Goal: Task Accomplishment & Management: Manage account settings

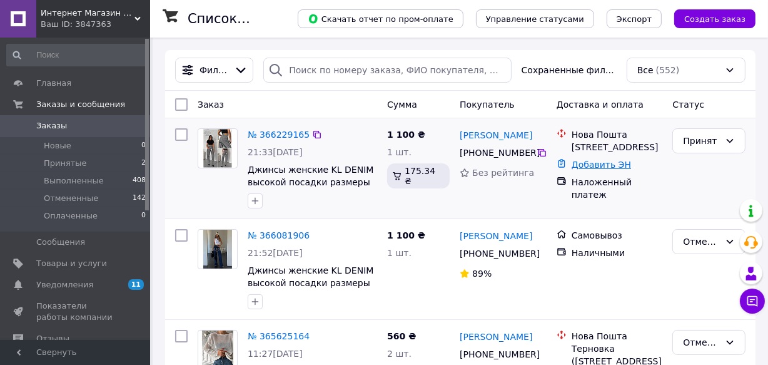
click at [593, 170] on link "Добавить ЭН" at bounding box center [601, 165] width 59 height 10
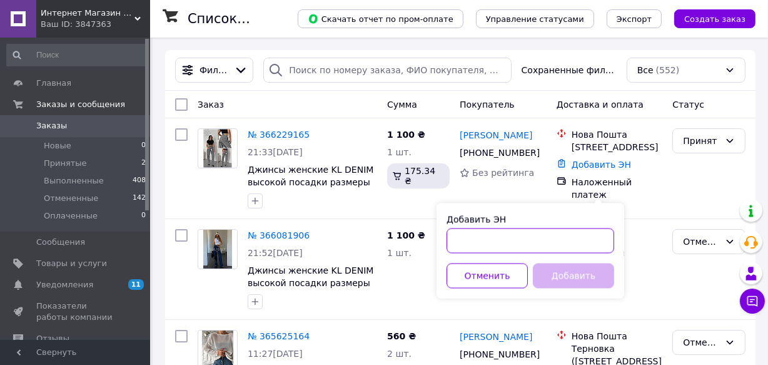
click at [494, 237] on input "Добавить ЭН" at bounding box center [531, 240] width 168 height 25
paste input "59001474718421"
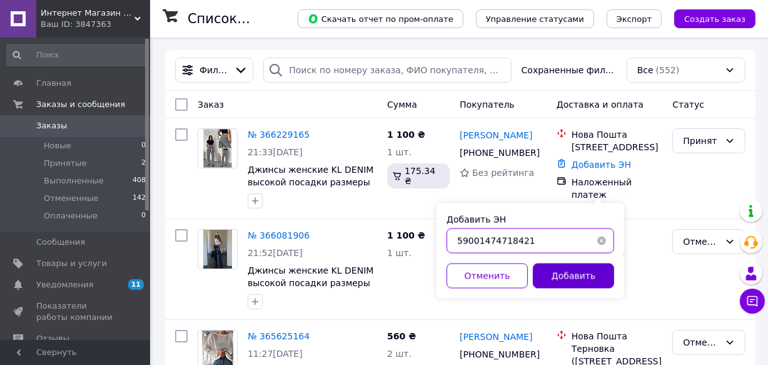
type input "59001474718421"
click at [558, 275] on button "Добавить" at bounding box center [573, 275] width 81 height 25
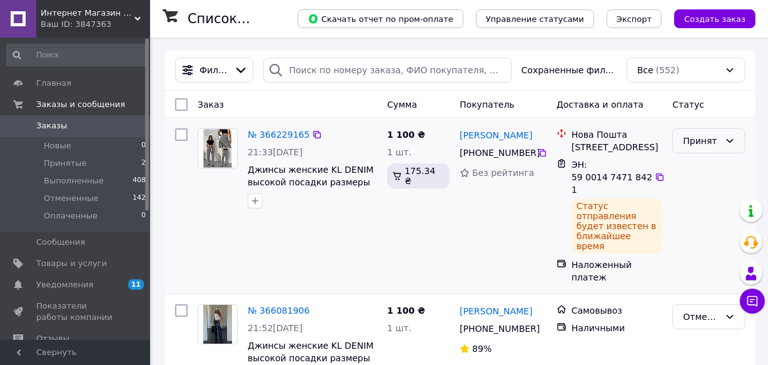
click at [702, 137] on div "Принят" at bounding box center [701, 141] width 37 height 14
click at [683, 171] on li "Выполнен" at bounding box center [710, 167] width 72 height 23
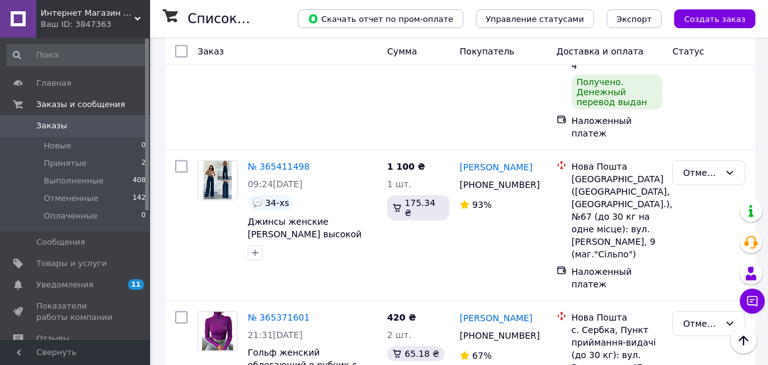
scroll to position [569, 0]
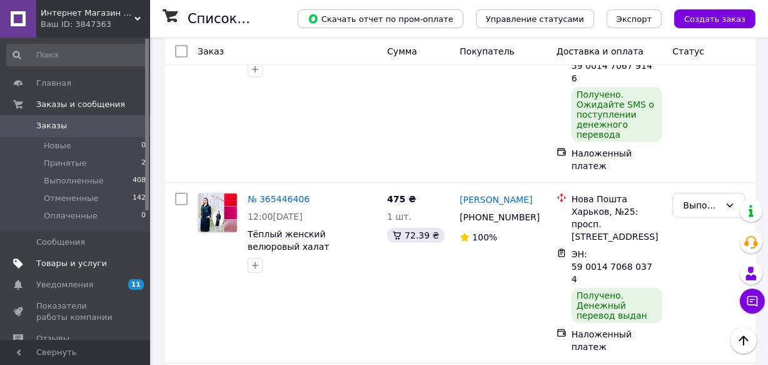
click at [79, 265] on span "Товары и услуги" at bounding box center [71, 263] width 71 height 11
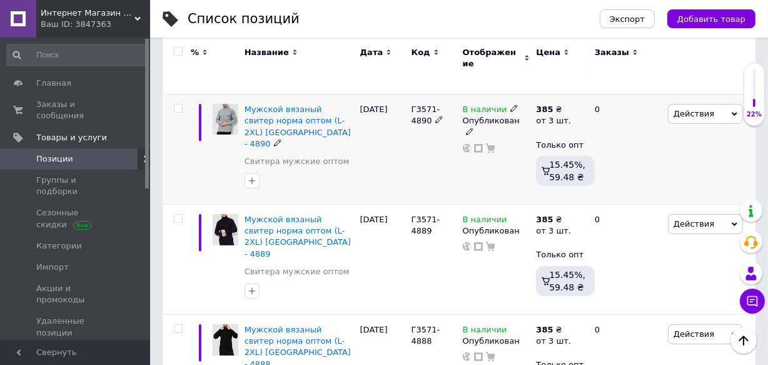
scroll to position [4835, 0]
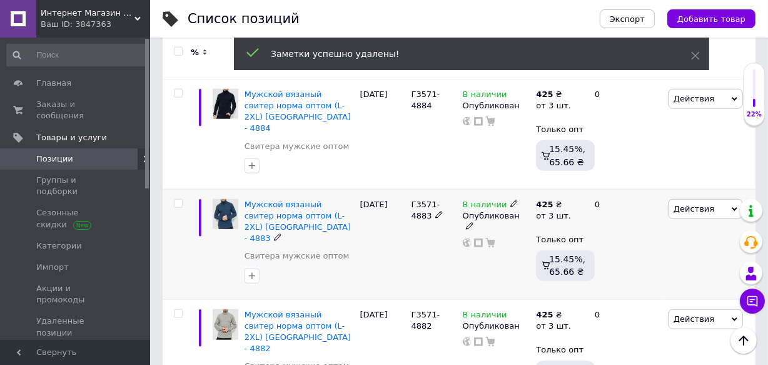
scroll to position [5347, 0]
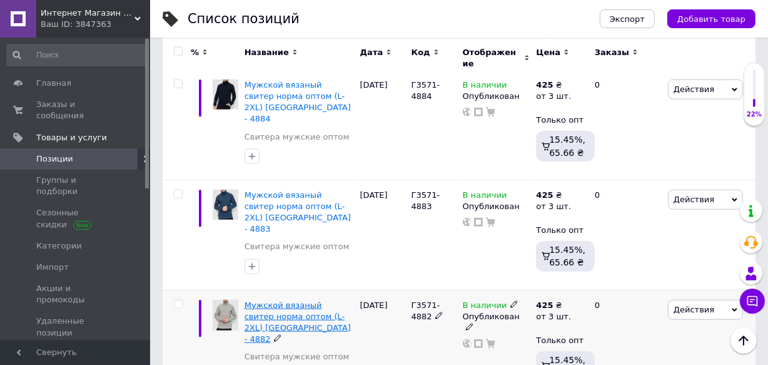
click at [298, 300] on span "Мужской вязаный свитер норма оптом (L-2XL) [GEOGRAPHIC_DATA] - 4882" at bounding box center [298, 322] width 106 height 44
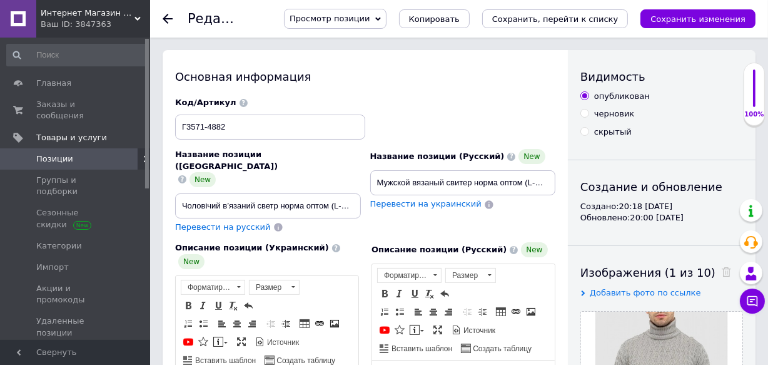
drag, startPoint x: 63, startPoint y: 133, endPoint x: 22, endPoint y: 146, distance: 43.2
click at [460, 17] on span "Копировать" at bounding box center [434, 18] width 51 height 9
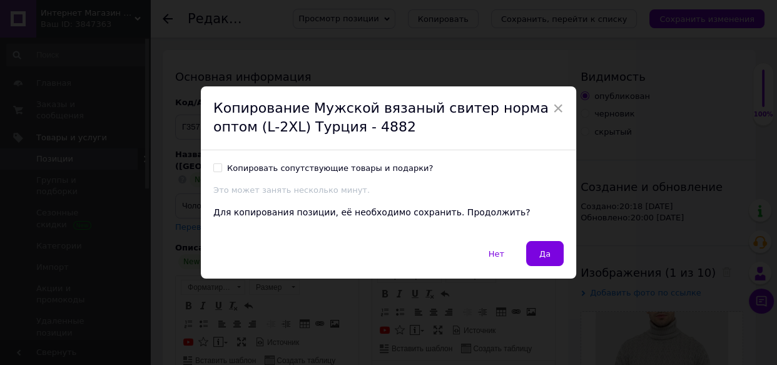
click at [216, 166] on input "Копировать сопутствующие товары и подарки?" at bounding box center [217, 167] width 8 height 8
checkbox input "true"
click at [542, 257] on span "Да" at bounding box center [544, 253] width 11 height 9
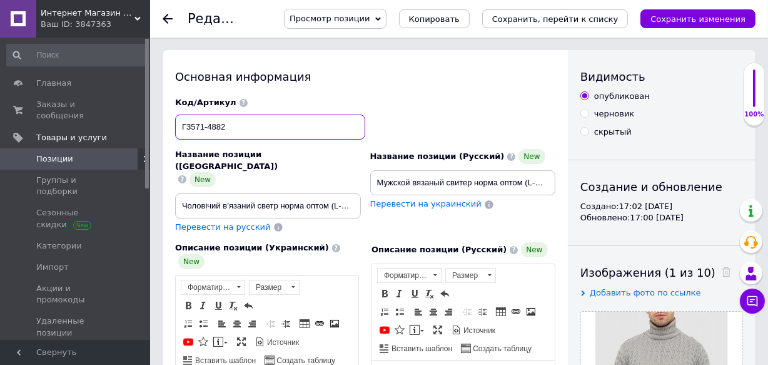
click at [251, 118] on input "Г3571-4882" at bounding box center [270, 127] width 190 height 25
type input "Г3571-4930"
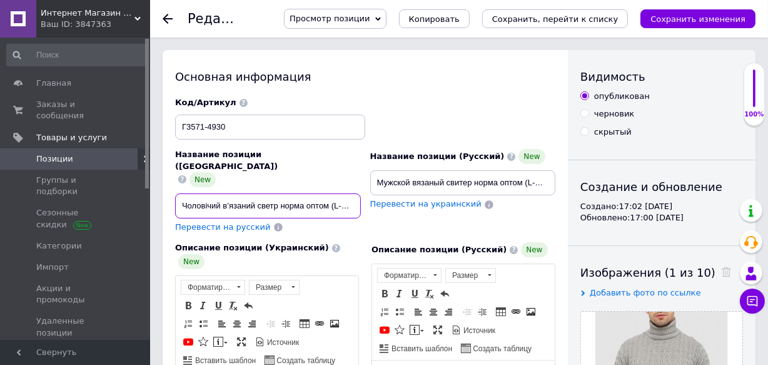
scroll to position [0, 75]
drag, startPoint x: 340, startPoint y: 184, endPoint x: 359, endPoint y: 181, distance: 19.0
click at [361, 185] on div "Название позиции (Украинский) New Чоловічий в’язаний светр норма оптом (L-2XL) …" at bounding box center [268, 191] width 195 height 93
click at [357, 193] on input "Чоловічий в’язаний светр норма оптом (L-2XL) [GEOGRAPHIC_DATA] - 4882" at bounding box center [268, 205] width 186 height 25
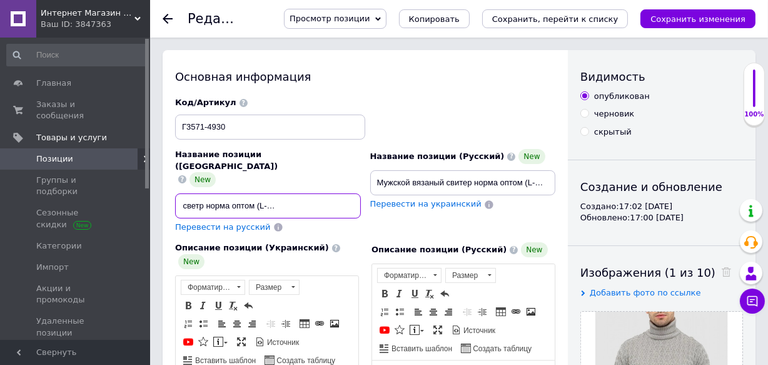
type input "Чоловічий в’язаний светр норма оптом (L-2XL) [GEOGRAPHIC_DATA] - 4930"
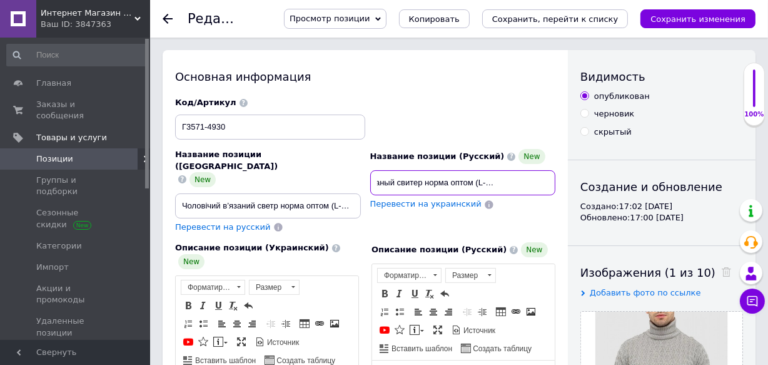
scroll to position [0, 59]
drag, startPoint x: 486, startPoint y: 188, endPoint x: 548, endPoint y: 178, distance: 62.7
click at [548, 178] on input "Мужской вязаный свитер норма оптом (L-2XL) [GEOGRAPHIC_DATA] - 4882" at bounding box center [463, 182] width 186 height 25
click at [550, 179] on input "Мужской вязаный свитер норма оптом (L-2XL) [GEOGRAPHIC_DATA] - 4882" at bounding box center [463, 182] width 186 height 25
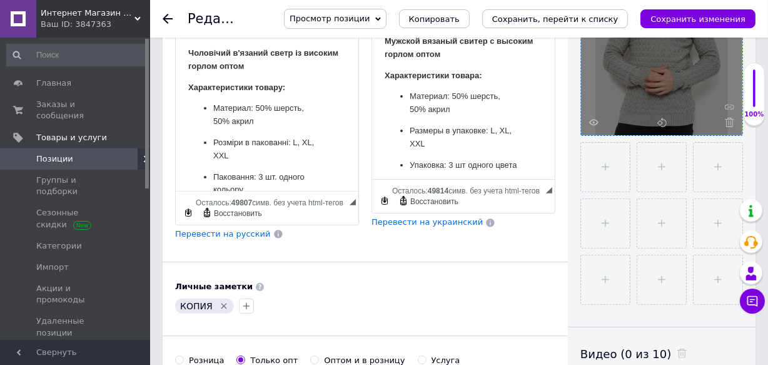
scroll to position [341, 0]
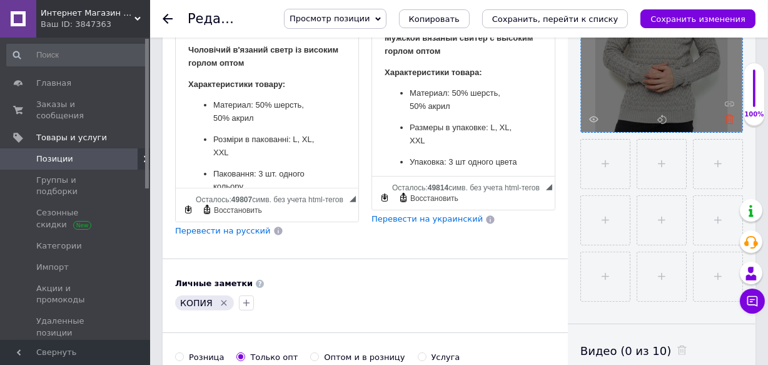
type input "Мужской вязаный свитер норма оптом (L-2XL) [GEOGRAPHIC_DATA] - 4930"
click at [728, 118] on icon at bounding box center [729, 119] width 9 height 9
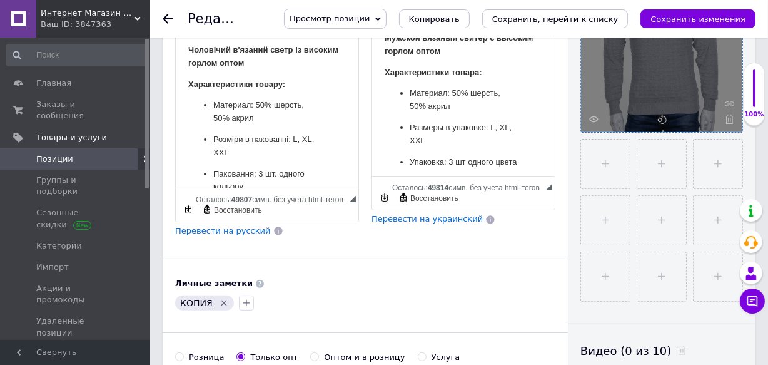
click at [219, 298] on icon "Удалить метку" at bounding box center [224, 303] width 10 height 10
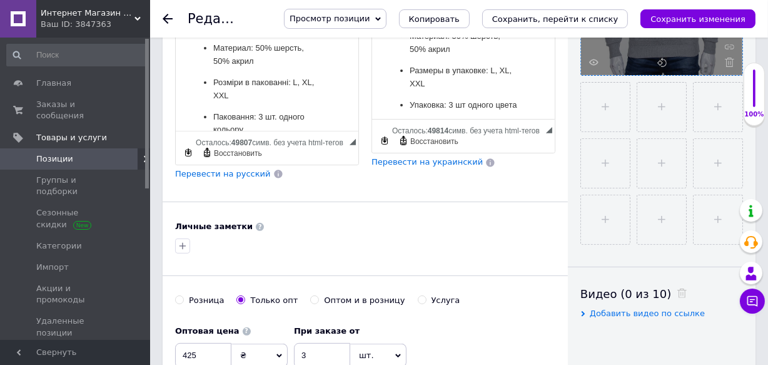
scroll to position [512, 0]
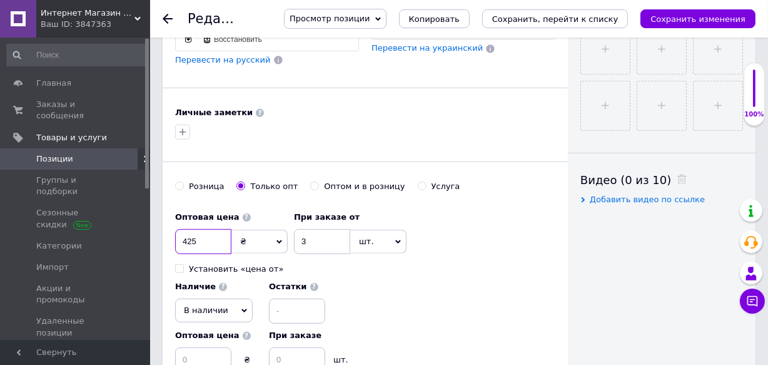
drag, startPoint x: 208, startPoint y: 200, endPoint x: 155, endPoint y: 196, distance: 53.3
type input "335"
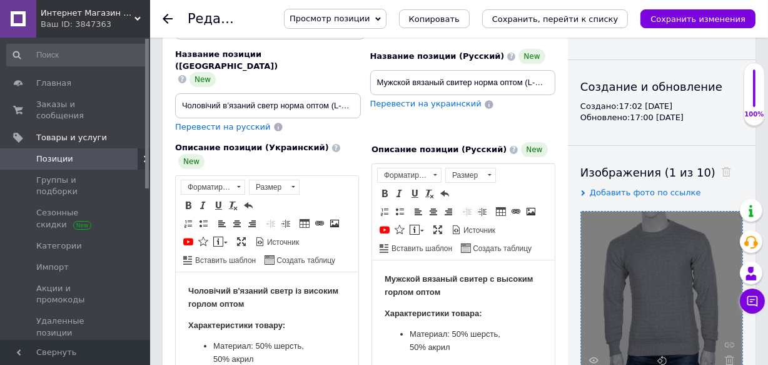
scroll to position [113, 0]
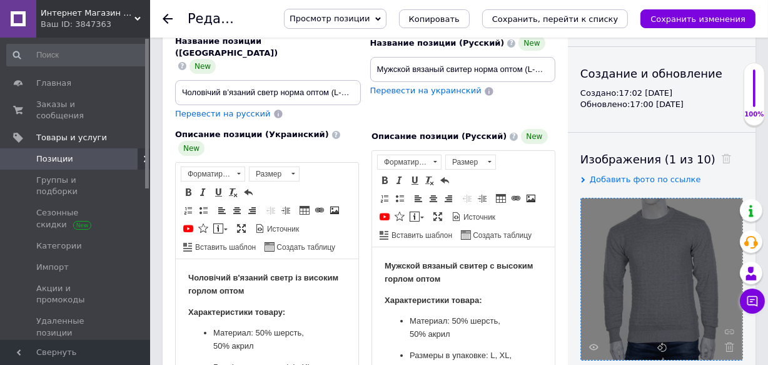
click at [532, 263] on strong "Мужской вязаный свитер с высоким горлом оптом" at bounding box center [458, 272] width 148 height 23
drag, startPoint x: 293, startPoint y: 277, endPoint x: 253, endPoint y: 292, distance: 43.0
click at [253, 292] on strong "Чоловічий в'язаний светр із високим горлом оптом" at bounding box center [263, 283] width 150 height 23
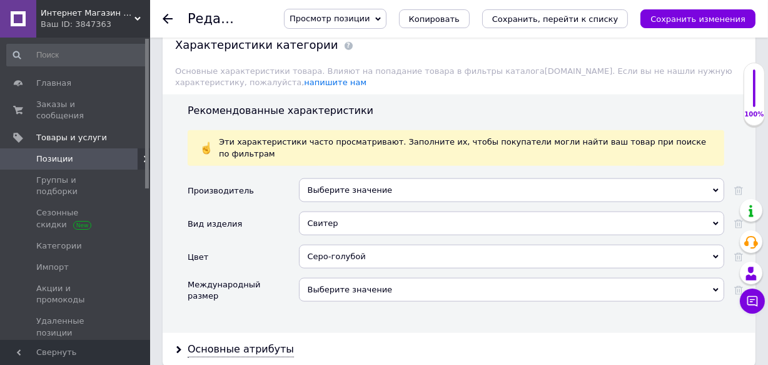
scroll to position [1422, 0]
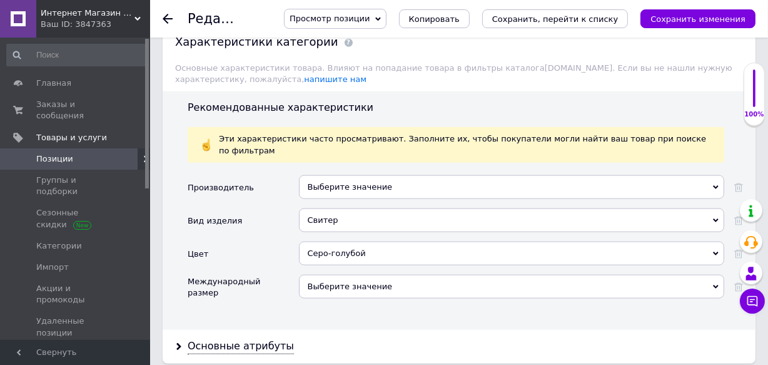
click at [625, 242] on div "Серо-голубой" at bounding box center [512, 254] width 426 height 24
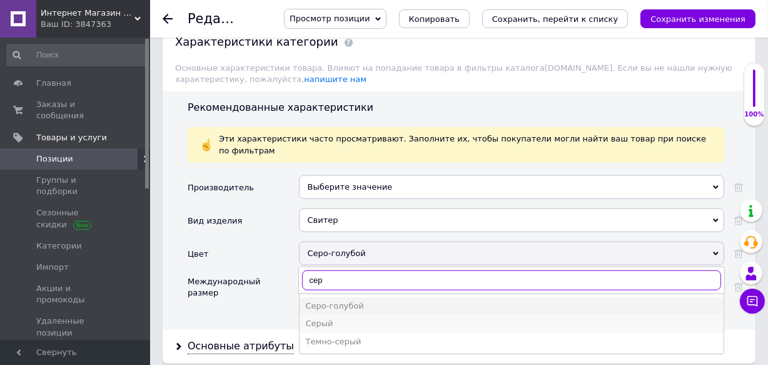
type input "сер"
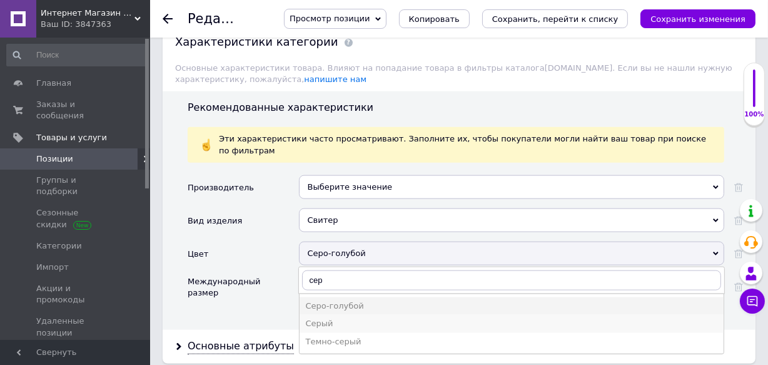
click at [325, 318] on div "Серый" at bounding box center [512, 323] width 412 height 11
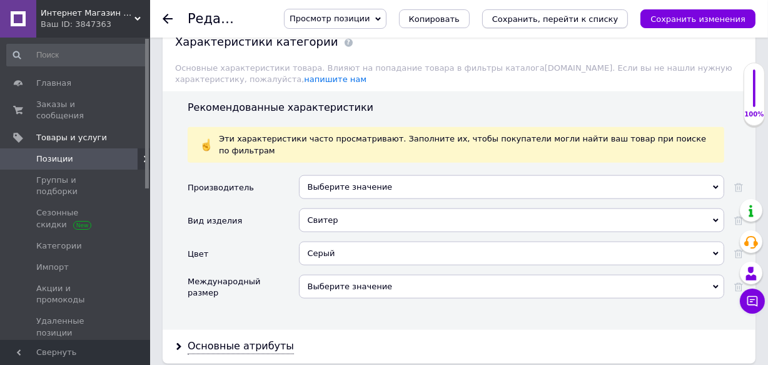
click at [604, 23] on icon "Сохранить, перейти к списку" at bounding box center [555, 18] width 126 height 9
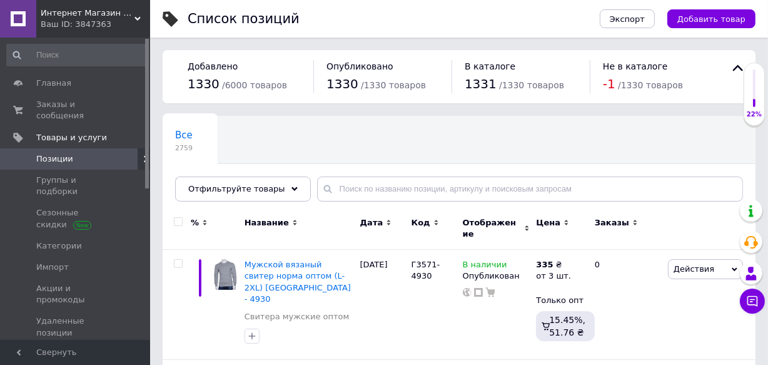
click at [59, 153] on span "Позиции" at bounding box center [54, 158] width 37 height 11
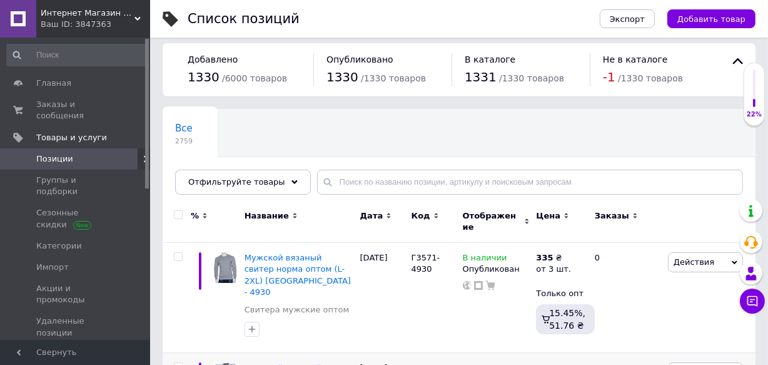
scroll to position [170, 0]
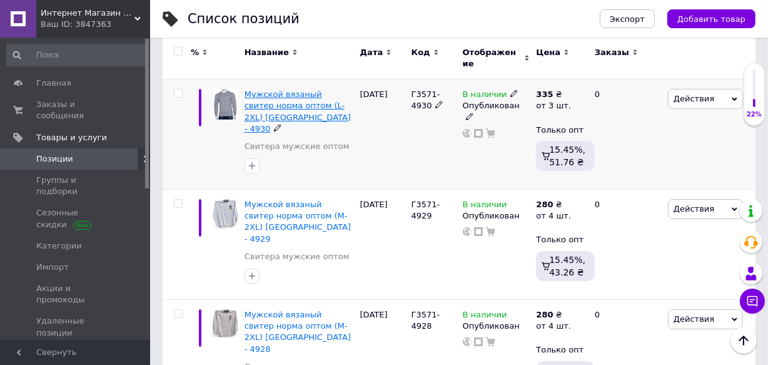
click at [318, 89] on span "Мужской вязаный свитер норма оптом (L-2XL) [GEOGRAPHIC_DATA] - 4930" at bounding box center [298, 111] width 106 height 44
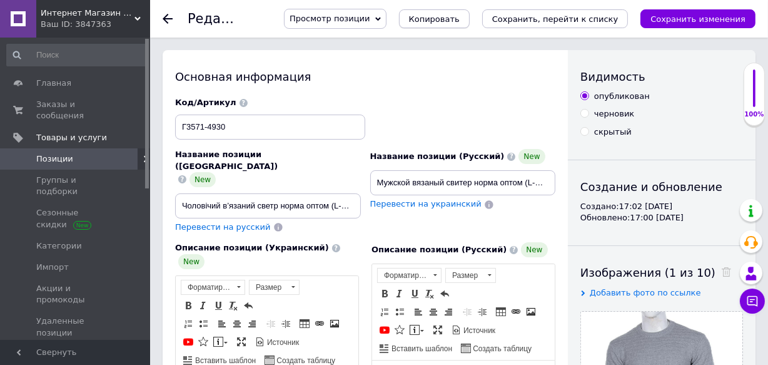
click at [460, 18] on span "Копировать" at bounding box center [434, 18] width 51 height 9
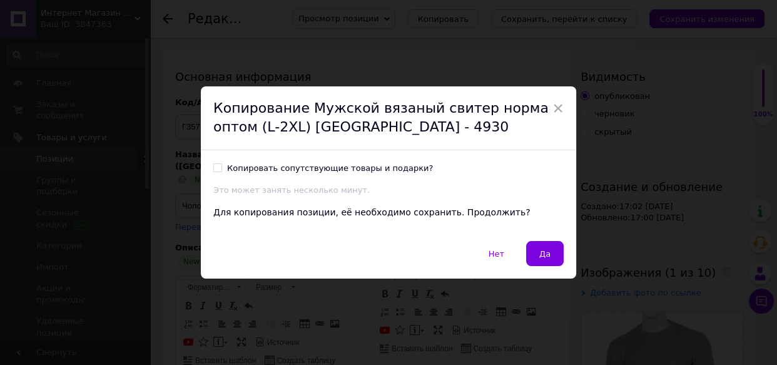
click at [209, 167] on div "Копировать сопутствующие товары и подарки? Это может занять несколько минут. Дл…" at bounding box center [388, 195] width 375 height 91
click at [218, 167] on input "Копировать сопутствующие товары и подарки?" at bounding box center [217, 167] width 8 height 8
checkbox input "true"
click at [539, 256] on span "Да" at bounding box center [544, 253] width 11 height 9
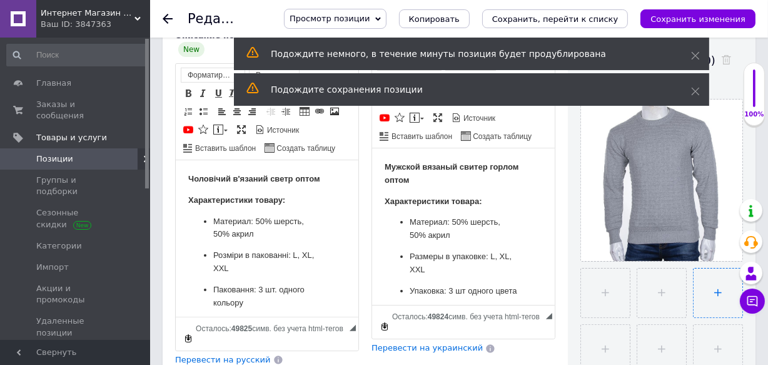
scroll to position [227, 0]
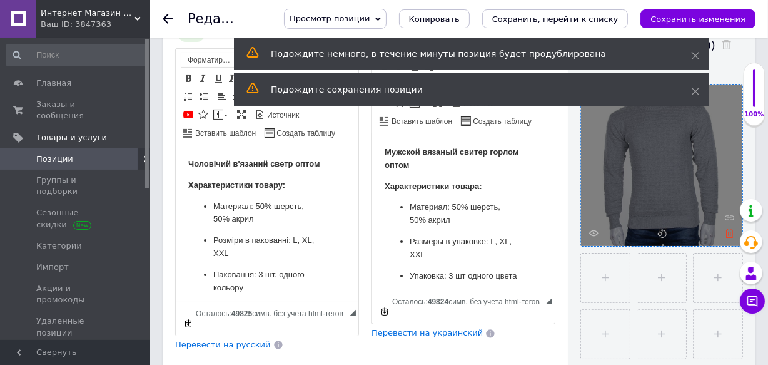
click at [732, 232] on icon at bounding box center [729, 232] width 9 height 9
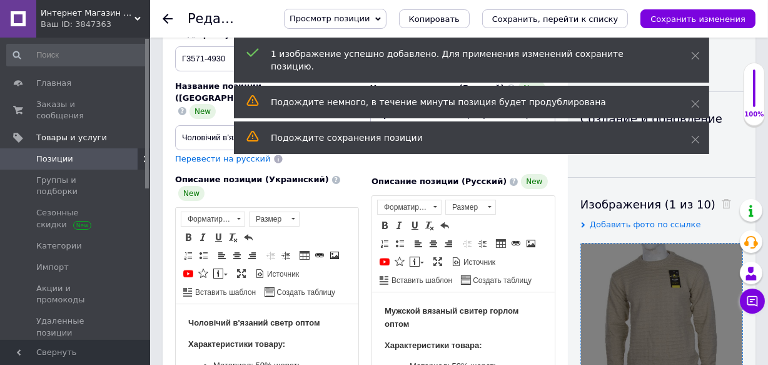
scroll to position [0, 0]
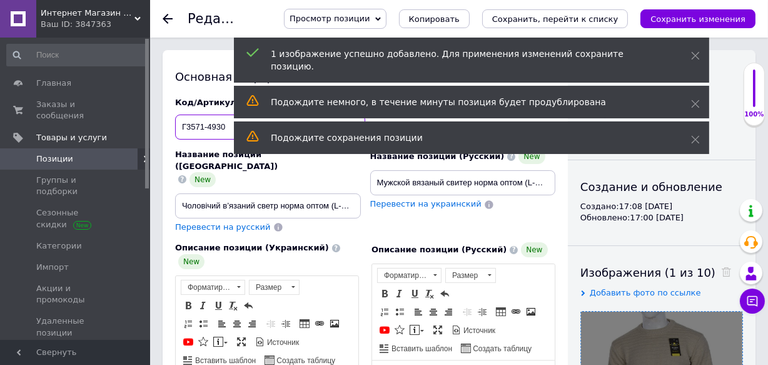
click at [227, 125] on input "Г3571-4930" at bounding box center [270, 127] width 190 height 25
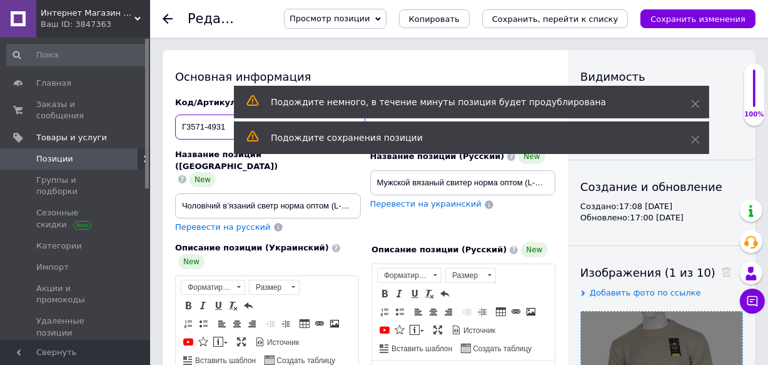
type input "Г3571-4931"
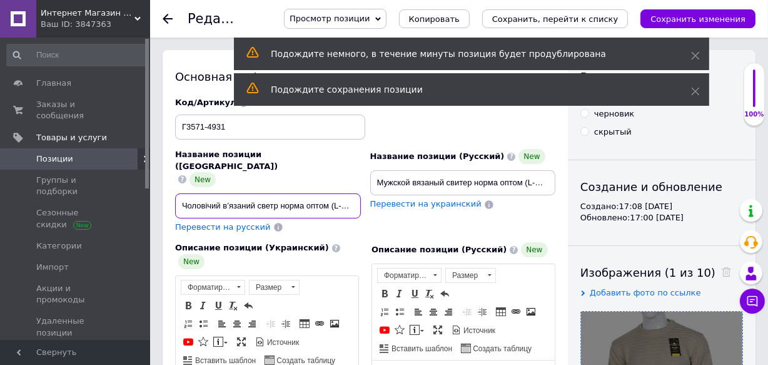
scroll to position [0, 75]
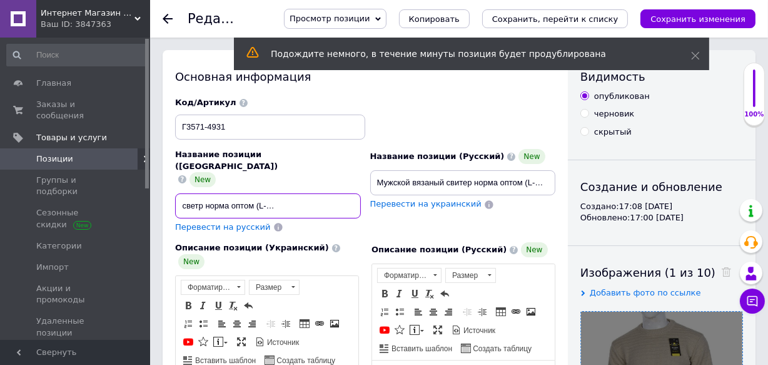
drag, startPoint x: 330, startPoint y: 183, endPoint x: 349, endPoint y: 181, distance: 19.5
click at [349, 193] on input "Чоловічий в’язаний светр норма оптом (L-2XL) [GEOGRAPHIC_DATA] - 4930" at bounding box center [268, 205] width 186 height 25
click at [357, 193] on input "Чоловічий в’язаний светр норма оптом (L-2XL) [GEOGRAPHIC_DATA] - 4930" at bounding box center [268, 205] width 186 height 25
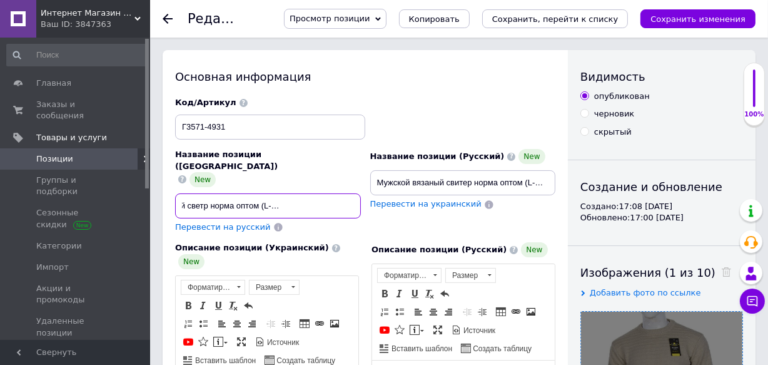
scroll to position [0, 74]
type input "Чоловічий в’язаний светр норма оптом (L-2XL) [GEOGRAPHIC_DATA] - 4931"
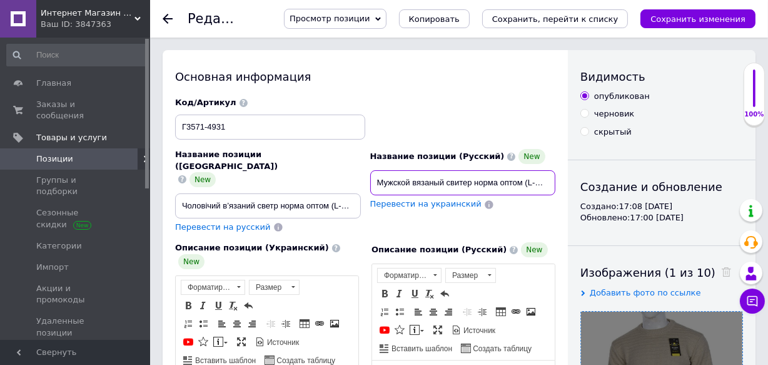
scroll to position [0, 59]
drag, startPoint x: 507, startPoint y: 181, endPoint x: 550, endPoint y: 183, distance: 43.3
click at [544, 181] on input "Мужской вязаный свитер норма оптом (L-2XL) [GEOGRAPHIC_DATA] - 4930" at bounding box center [463, 182] width 186 height 25
click at [550, 181] on input "Мужской вязаный свитер норма оптом (L-2XL) [GEOGRAPHIC_DATA] - 4930" at bounding box center [463, 182] width 186 height 25
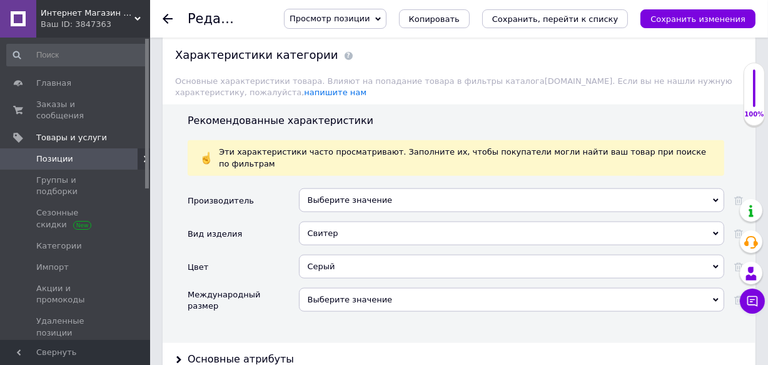
scroll to position [1422, 0]
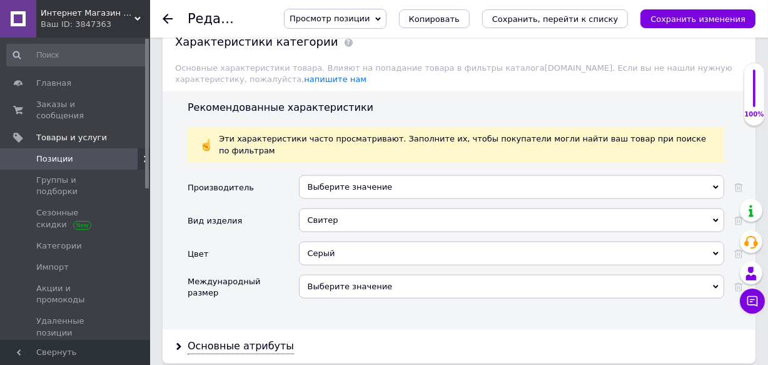
type input "Мужской вязаный свитер норма оптом (L-2XL) [GEOGRAPHIC_DATA] - 4931"
click at [345, 242] on div "Серый" at bounding box center [512, 254] width 426 height 24
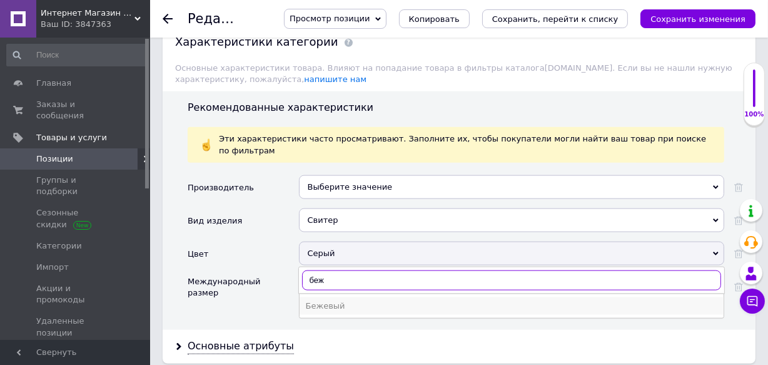
type input "беж"
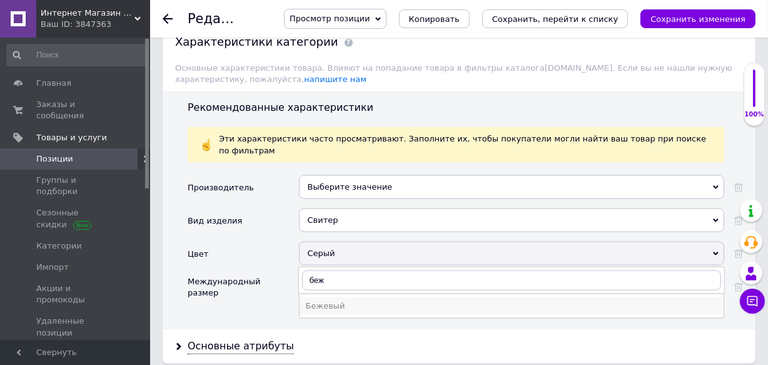
click at [326, 300] on div "Бежевый" at bounding box center [512, 305] width 412 height 11
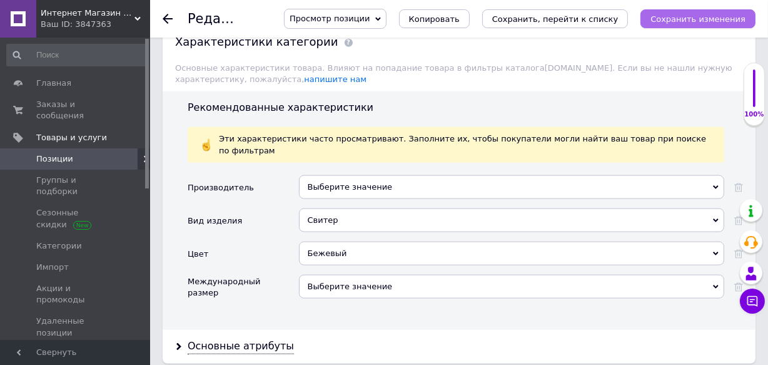
click at [673, 24] on button "Сохранить изменения" at bounding box center [698, 18] width 115 height 19
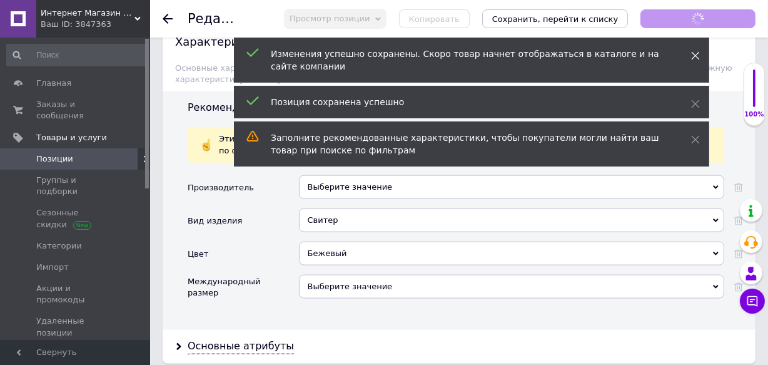
click at [695, 50] on span at bounding box center [695, 55] width 9 height 13
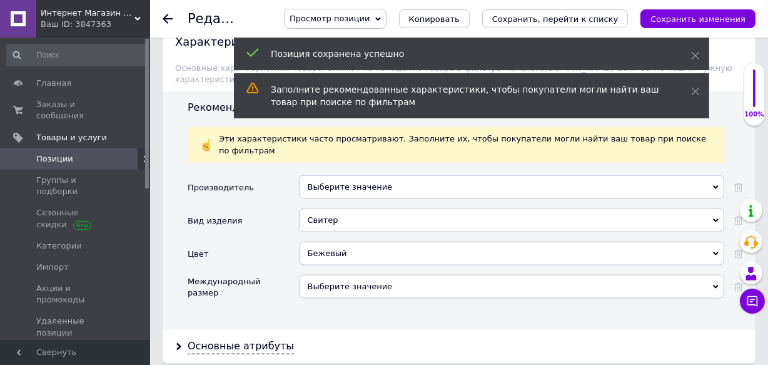
click at [695, 101] on div "Заполните рекомендованные характеристики, чтобы покупатели могли найти ваш това…" at bounding box center [472, 95] width 476 height 45
click at [693, 85] on span at bounding box center [695, 91] width 9 height 13
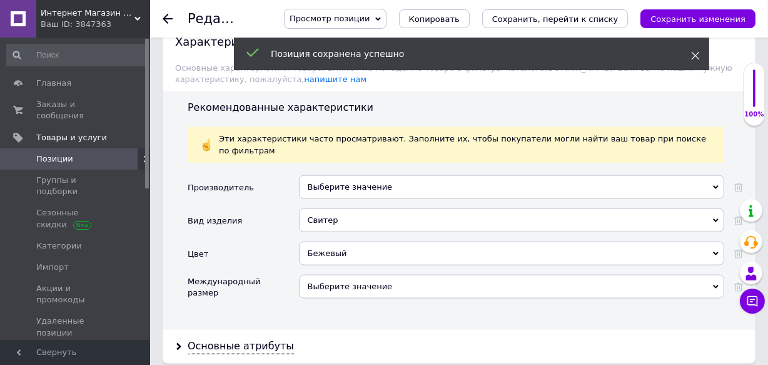
click at [698, 55] on icon at bounding box center [695, 55] width 9 height 9
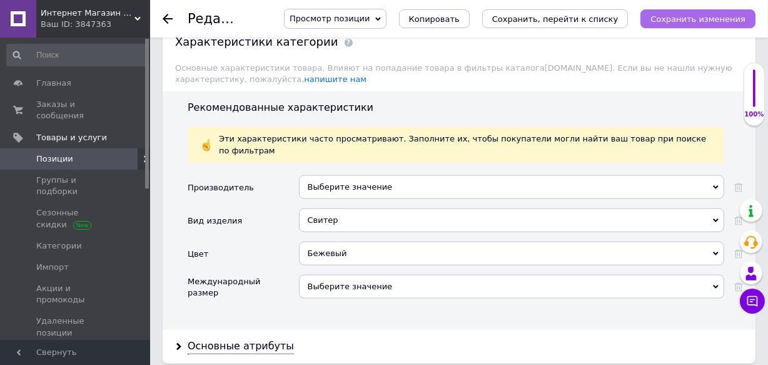
click at [698, 19] on icon "Сохранить изменения" at bounding box center [698, 18] width 95 height 9
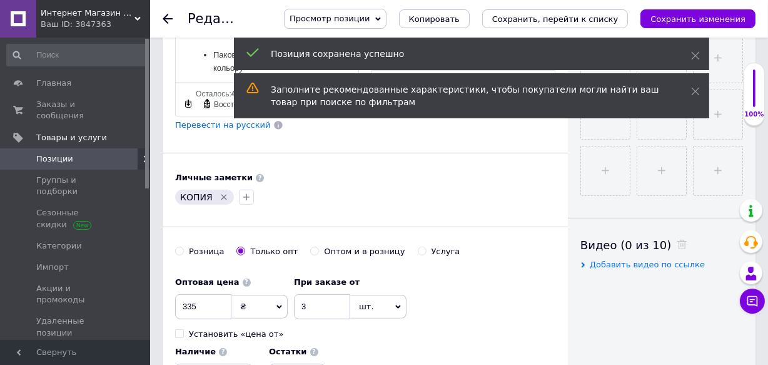
scroll to position [455, 0]
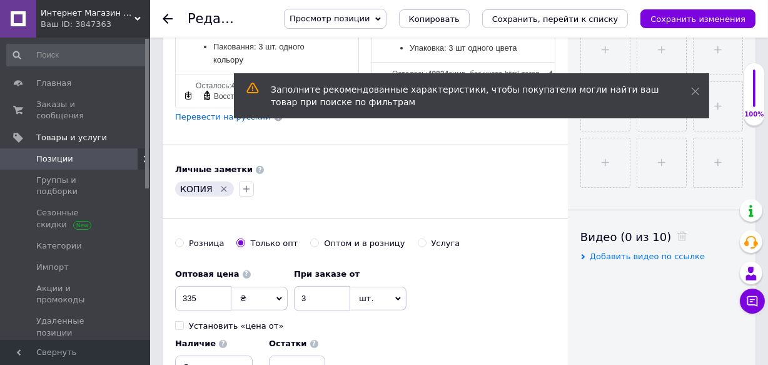
click at [222, 186] on icon "Удалить метку" at bounding box center [225, 189] width 6 height 6
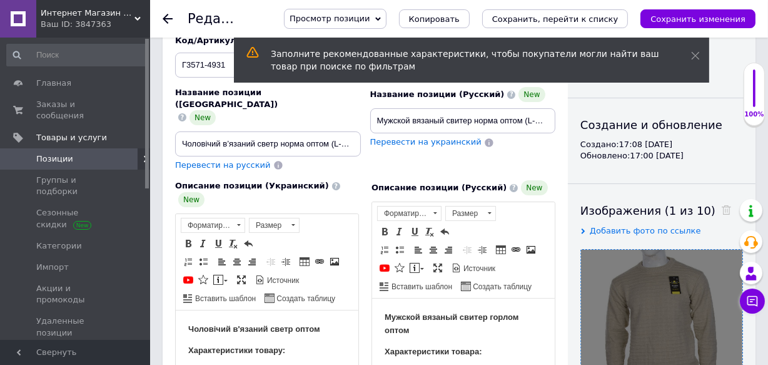
scroll to position [56, 0]
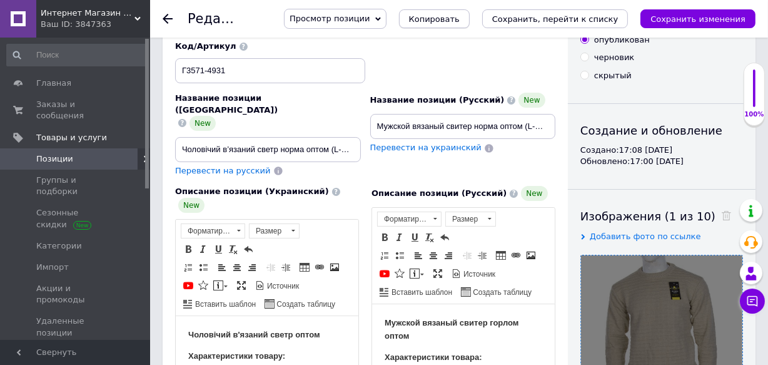
click at [460, 20] on span "Копировать" at bounding box center [434, 18] width 51 height 9
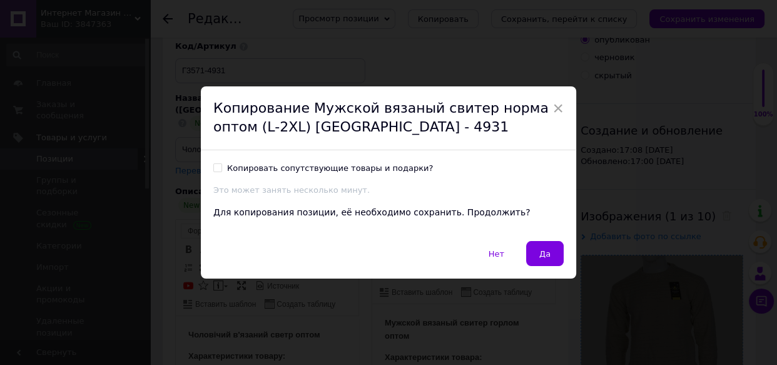
click at [213, 168] on input "Копировать сопутствующие товары и подарки?" at bounding box center [217, 167] width 8 height 8
checkbox input "true"
click at [547, 250] on span "Да" at bounding box center [544, 253] width 11 height 9
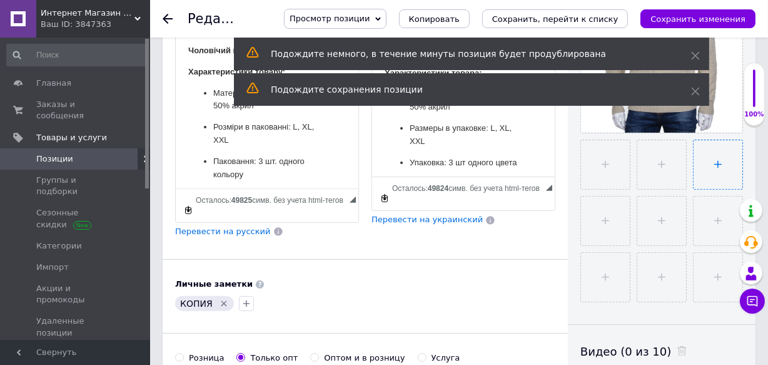
scroll to position [341, 0]
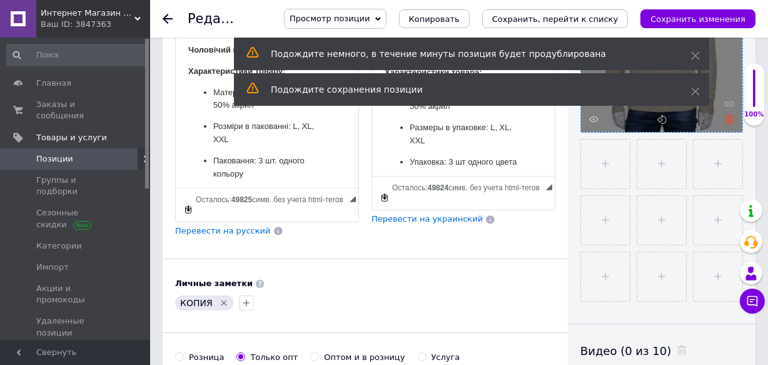
click at [732, 116] on icon at bounding box center [729, 119] width 9 height 9
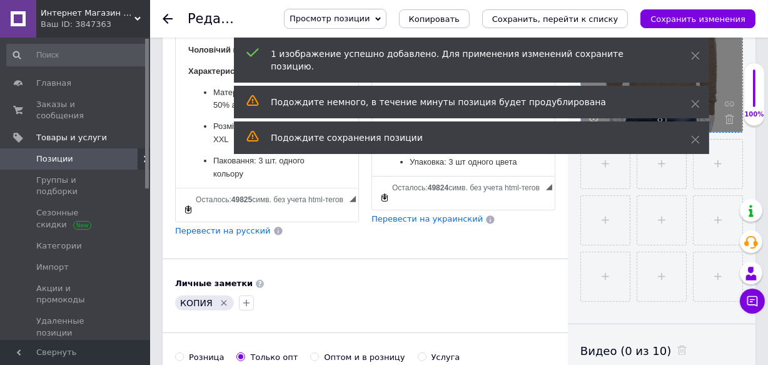
click at [222, 300] on icon "Удалить метку" at bounding box center [225, 303] width 6 height 6
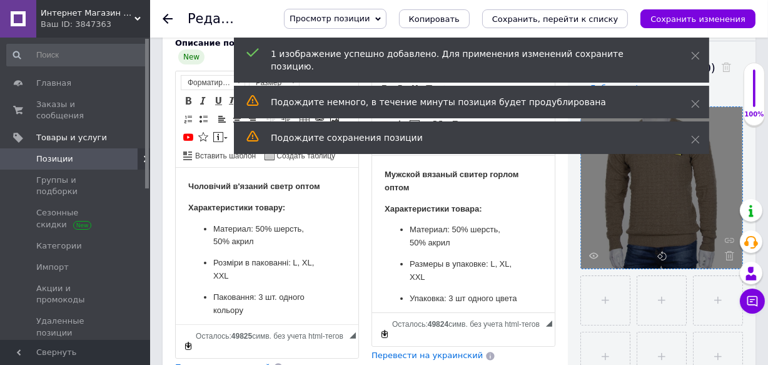
scroll to position [0, 0]
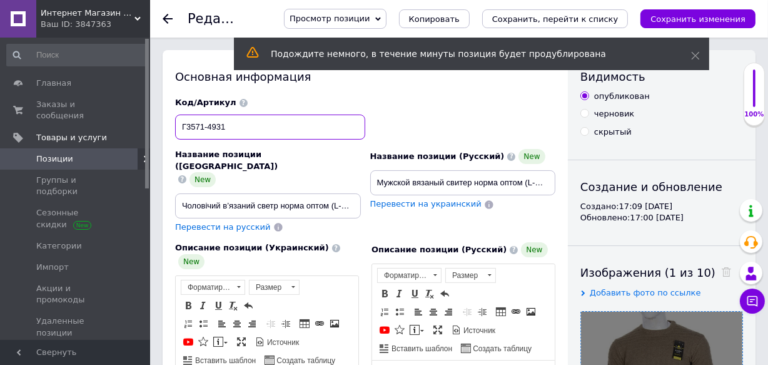
click at [230, 131] on input "Г3571-4931" at bounding box center [270, 127] width 190 height 25
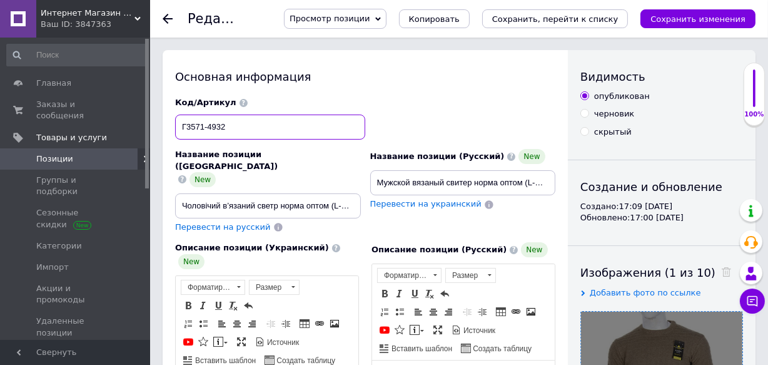
type input "Г3571-4932"
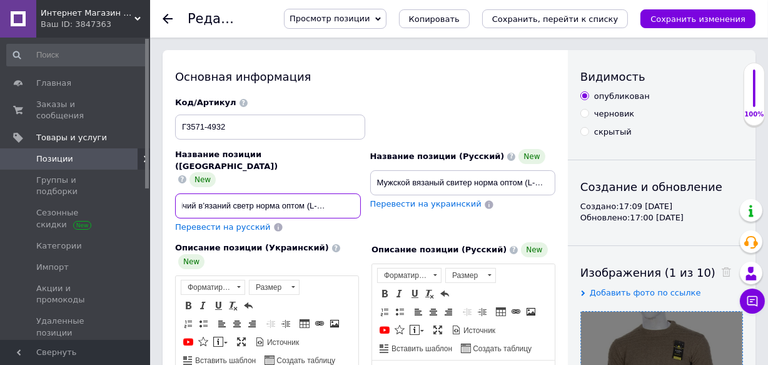
scroll to position [0, 75]
drag, startPoint x: 325, startPoint y: 176, endPoint x: 351, endPoint y: 180, distance: 26.5
click at [351, 193] on input "Чоловічий в’язаний светр норма оптом (L-2XL) [GEOGRAPHIC_DATA] - 4931" at bounding box center [268, 205] width 186 height 25
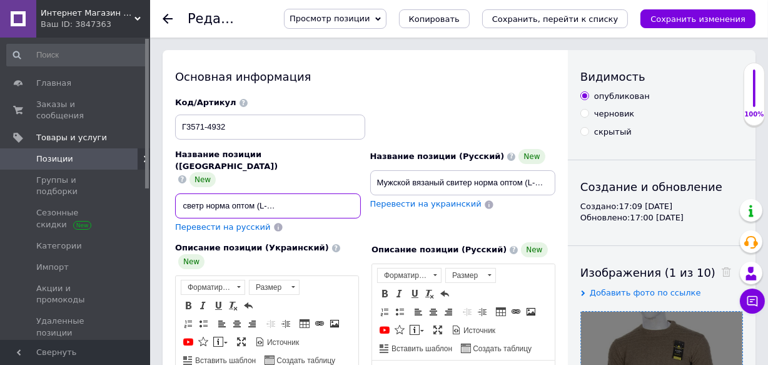
type input "Чоловічий в’язаний светр норма оптом (L-2XL) [GEOGRAPHIC_DATA] - 4932"
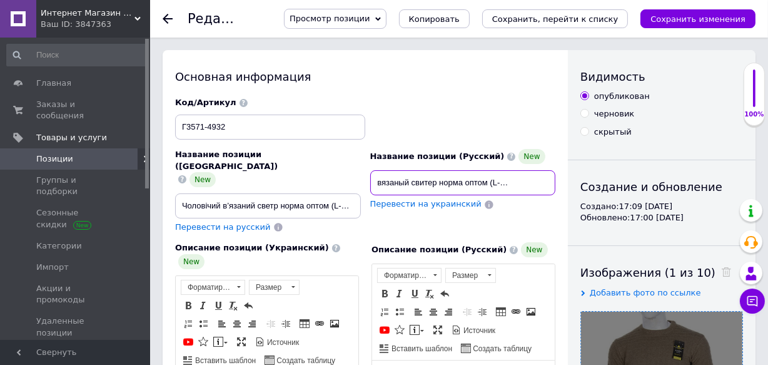
scroll to position [0, 59]
drag, startPoint x: 487, startPoint y: 181, endPoint x: 551, endPoint y: 181, distance: 63.8
click at [551, 181] on input "Мужской вязаный свитер норма оптом (L-2XL) [GEOGRAPHIC_DATA] - 4931" at bounding box center [463, 182] width 186 height 25
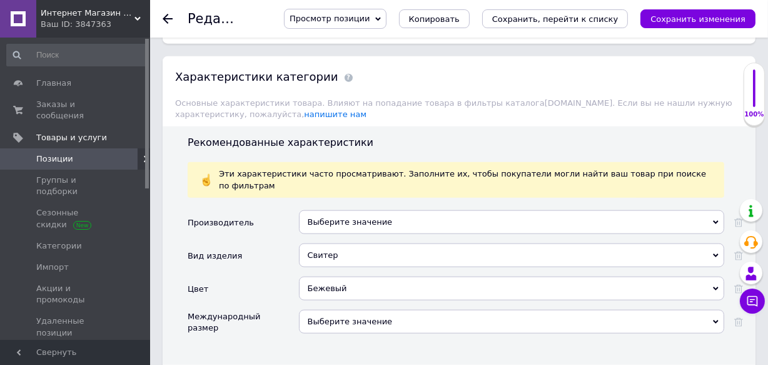
scroll to position [1479, 0]
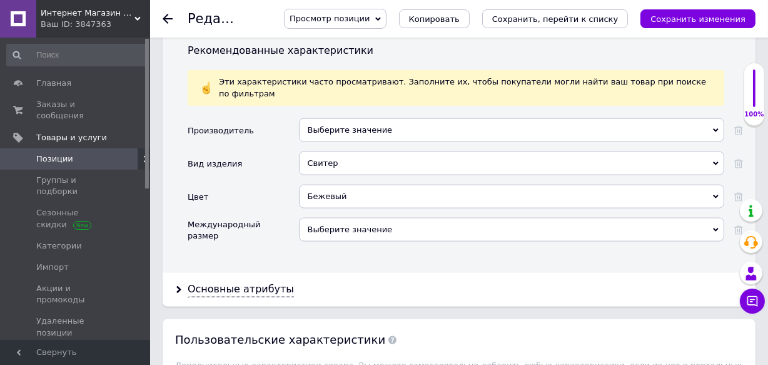
type input "Мужской вязаный свитер норма оптом (L-2XL) [GEOGRAPHIC_DATA] - 4932"
click at [360, 185] on div "Бежевый" at bounding box center [512, 197] width 426 height 24
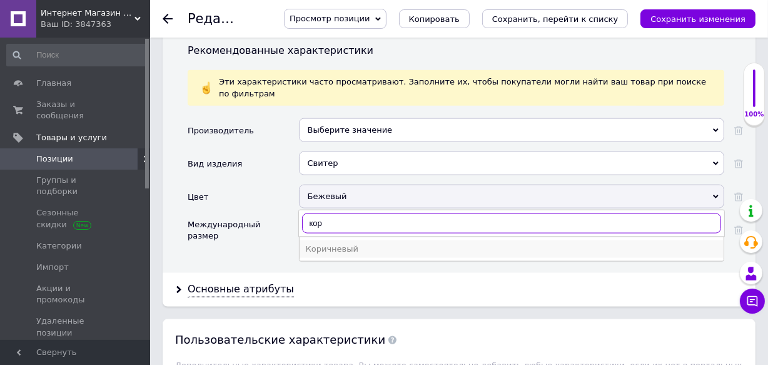
type input "кор"
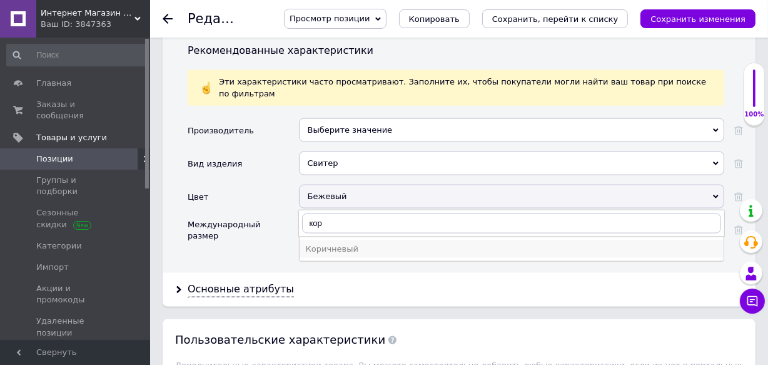
click at [346, 243] on div "Коричневый" at bounding box center [512, 248] width 412 height 11
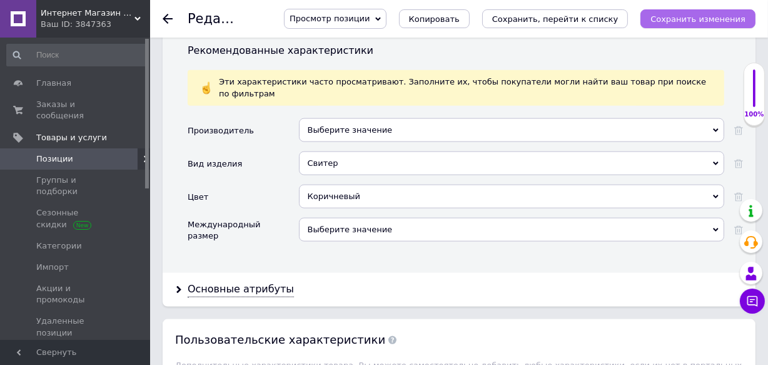
click at [688, 21] on icon "Сохранить изменения" at bounding box center [698, 18] width 95 height 9
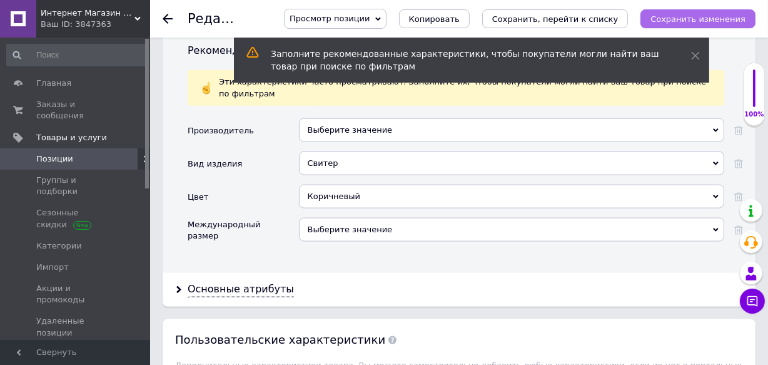
click at [676, 24] on button "Сохранить изменения" at bounding box center [698, 18] width 115 height 19
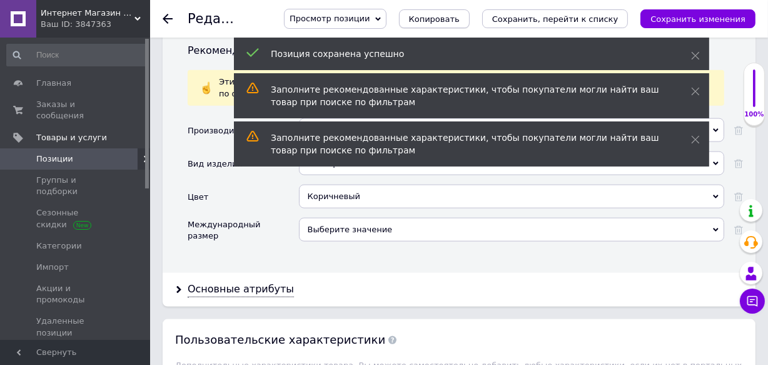
click at [460, 15] on span "Копировать" at bounding box center [434, 18] width 51 height 9
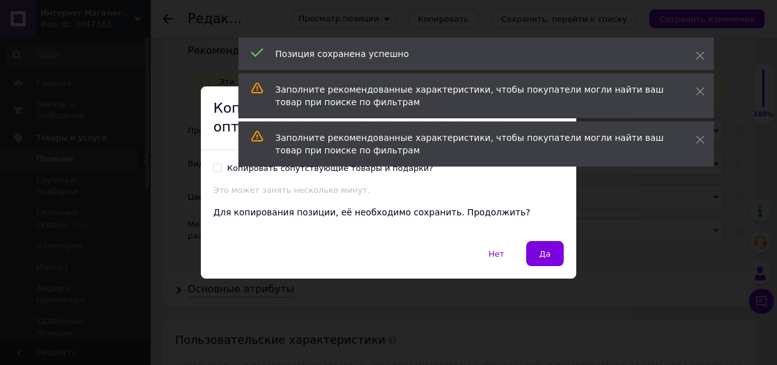
click at [216, 169] on input "Копировать сопутствующие товары и подарки?" at bounding box center [217, 167] width 8 height 8
checkbox input "true"
click at [533, 252] on button "Да" at bounding box center [545, 253] width 38 height 25
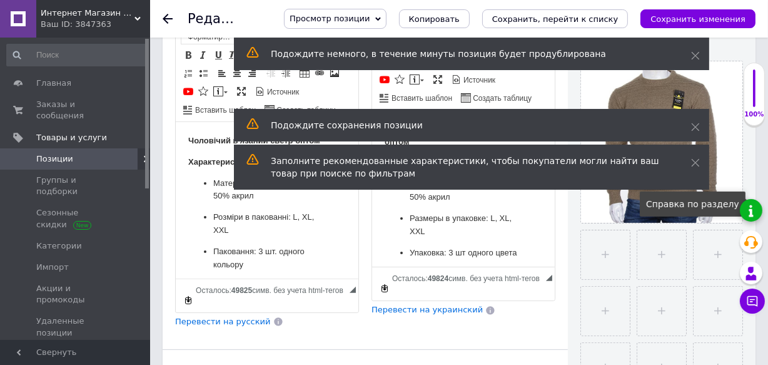
scroll to position [227, 0]
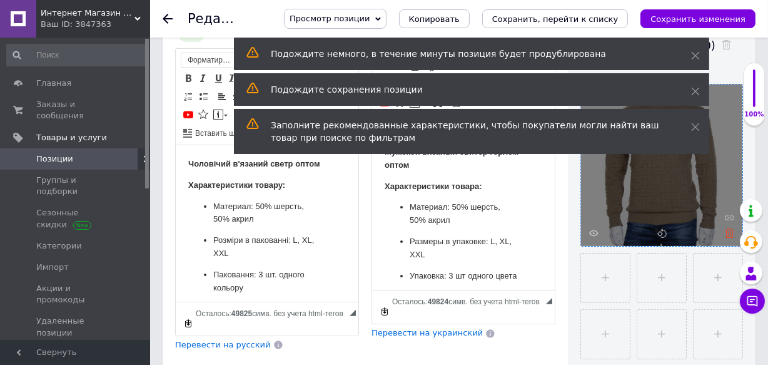
click at [728, 233] on icon at bounding box center [729, 232] width 9 height 9
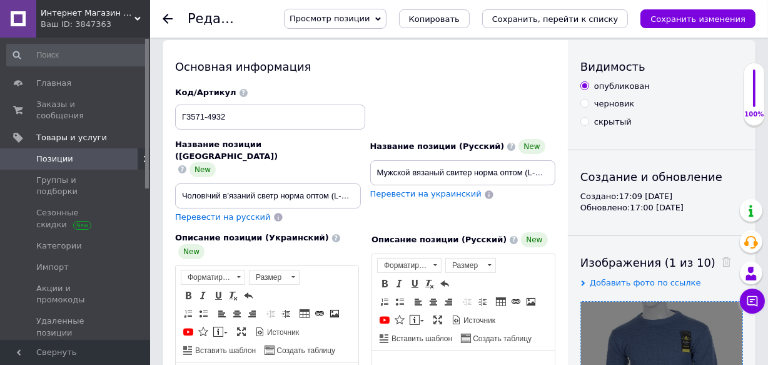
scroll to position [0, 0]
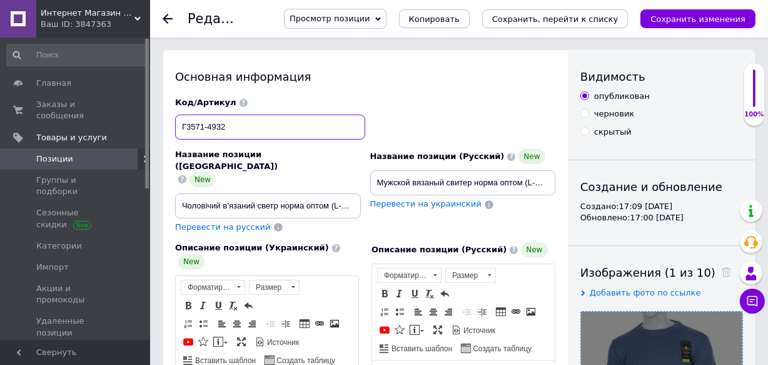
click at [267, 122] on input "Г3571-4932" at bounding box center [270, 127] width 190 height 25
type input "Г3571-4933"
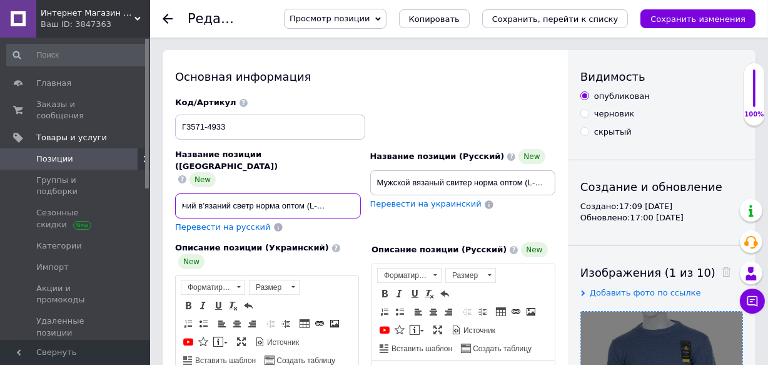
scroll to position [0, 75]
drag, startPoint x: 335, startPoint y: 181, endPoint x: 352, endPoint y: 176, distance: 17.5
click at [352, 193] on input "Чоловічий в’язаний светр норма оптом (L-2XL) [GEOGRAPHIC_DATA] - 4932" at bounding box center [268, 205] width 186 height 25
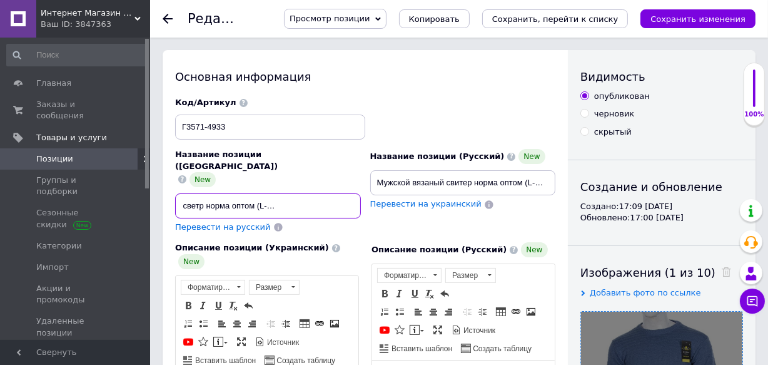
type input "Чоловічий в’язаний светр норма оптом (L-2XL) [GEOGRAPHIC_DATA] - 4933"
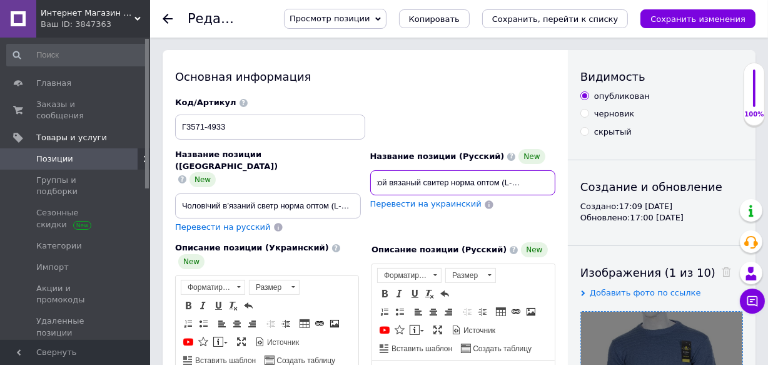
scroll to position [0, 59]
drag, startPoint x: 474, startPoint y: 182, endPoint x: 548, endPoint y: 185, distance: 74.5
click at [548, 185] on input "Мужской вязаный свитер норма оптом (L-2XL) [GEOGRAPHIC_DATA] - 4932" at bounding box center [463, 182] width 186 height 25
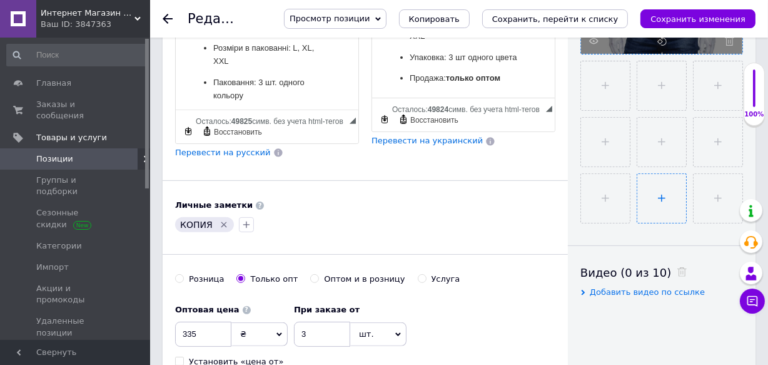
scroll to position [455, 0]
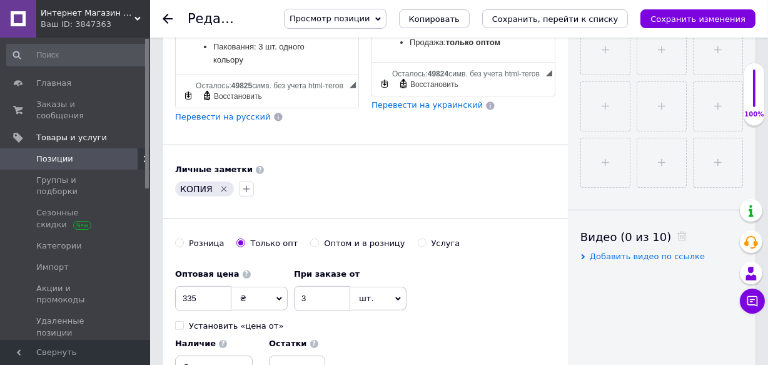
type input "Мужской вязаный свитер норма оптом (L-2XL) [GEOGRAPHIC_DATA] - 4933"
click at [220, 184] on icon "Удалить метку" at bounding box center [224, 189] width 10 height 10
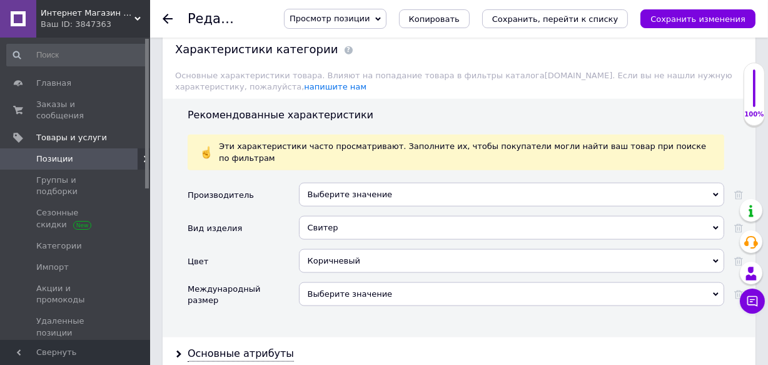
scroll to position [1422, 0]
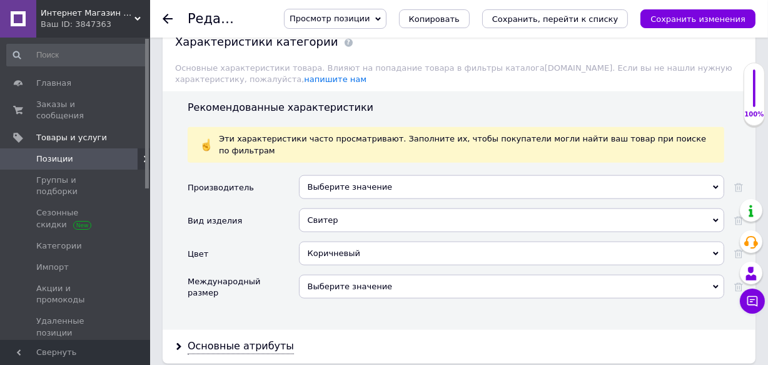
click at [383, 242] on div "Коричневый" at bounding box center [512, 254] width 426 height 24
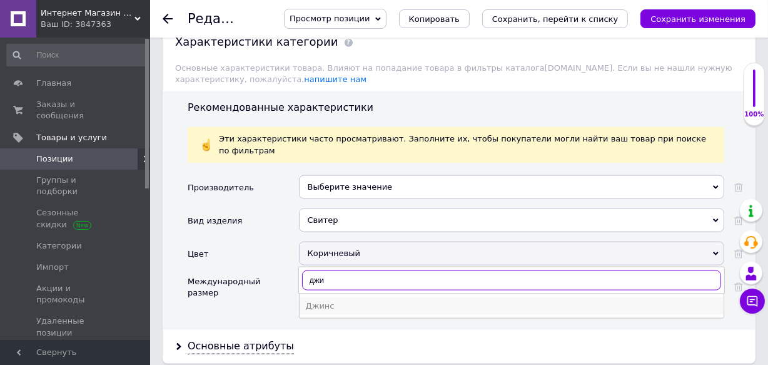
type input "джи"
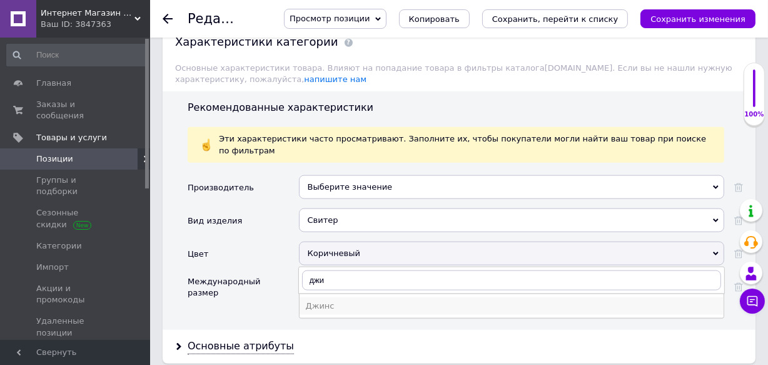
click at [326, 300] on div "Джинс" at bounding box center [512, 305] width 412 height 11
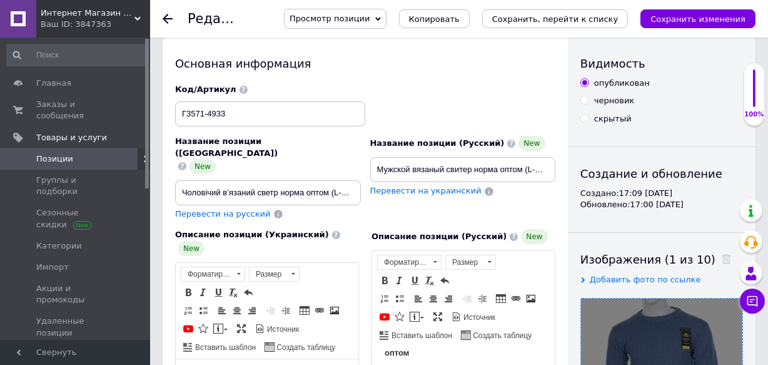
scroll to position [0, 0]
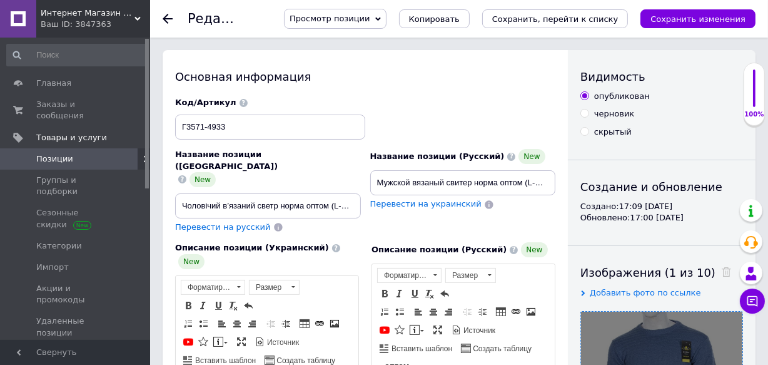
click at [560, 7] on div "Просмотр позиции Сохранить и посмотреть на сайте Сохранить и посмотреть на порт…" at bounding box center [507, 19] width 497 height 38
click at [557, 14] on icon "Сохранить, перейти к списку" at bounding box center [555, 18] width 126 height 9
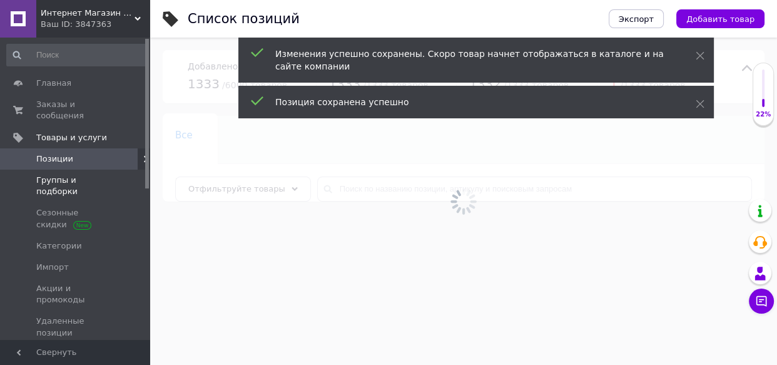
click at [91, 170] on link "Группы и подборки" at bounding box center [76, 186] width 153 height 33
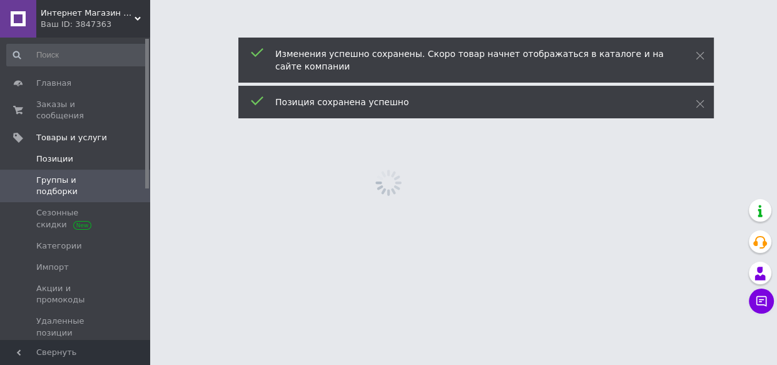
click at [89, 153] on span "Позиции" at bounding box center [75, 158] width 79 height 11
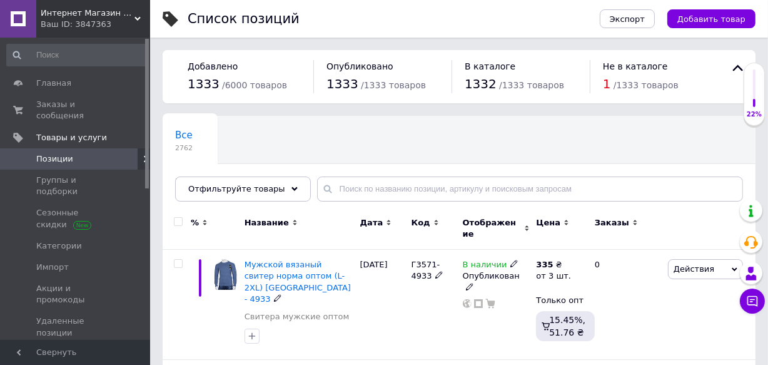
drag, startPoint x: 276, startPoint y: 262, endPoint x: 283, endPoint y: 258, distance: 7.8
click at [277, 262] on span "Мужской вязаный свитер норма оптом (L-2XL) [GEOGRAPHIC_DATA] - 4933" at bounding box center [298, 282] width 106 height 44
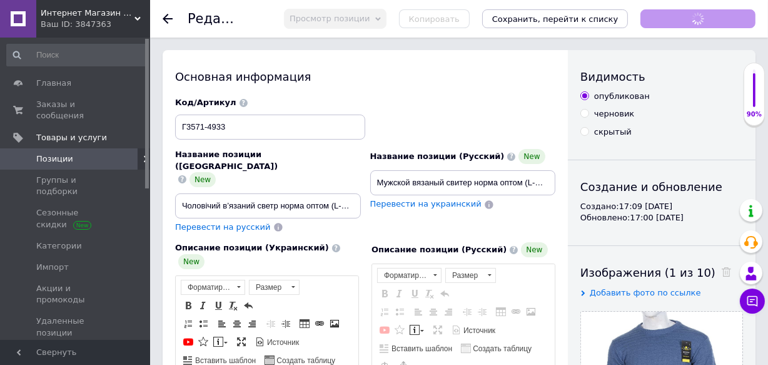
click at [470, 25] on button "Копировать" at bounding box center [434, 18] width 71 height 19
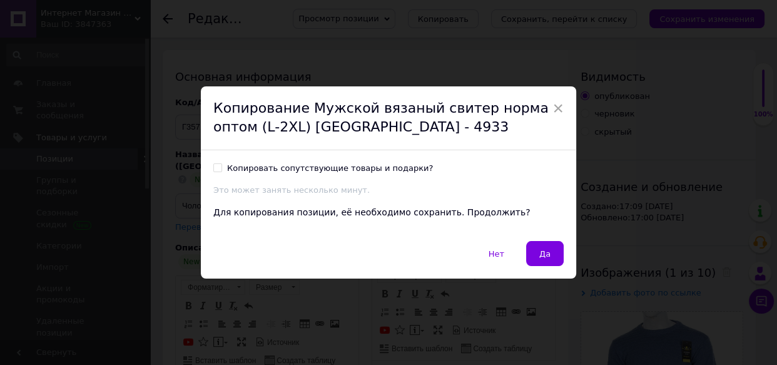
click at [213, 168] on input "Копировать сопутствующие товары и подарки?" at bounding box center [217, 167] width 8 height 8
checkbox input "true"
click at [549, 253] on button "Да" at bounding box center [545, 253] width 38 height 25
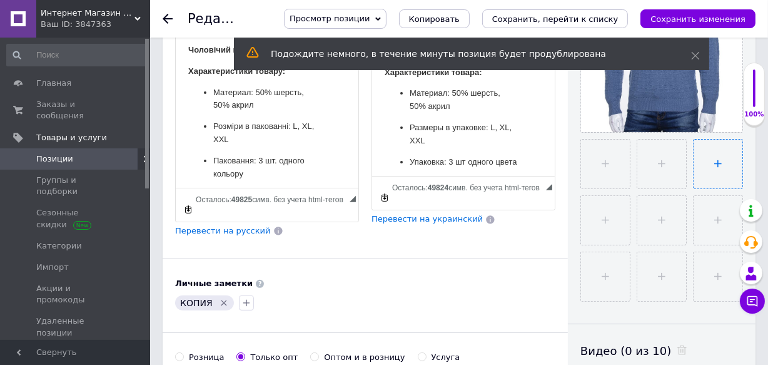
scroll to position [284, 0]
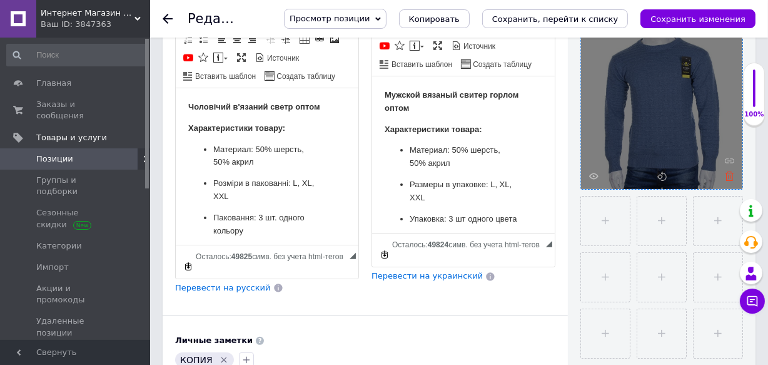
click at [732, 171] on icon at bounding box center [729, 175] width 9 height 9
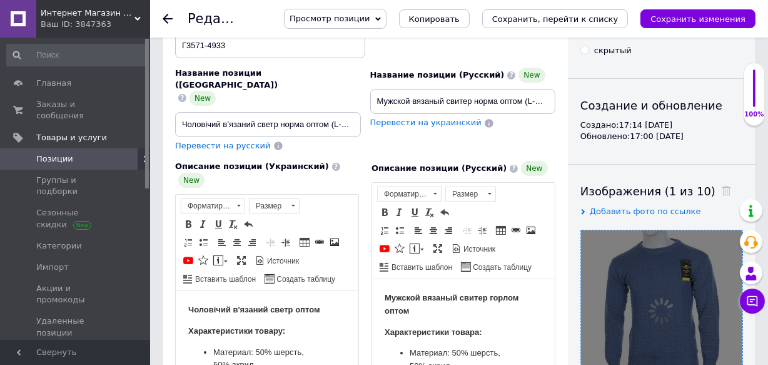
scroll to position [0, 0]
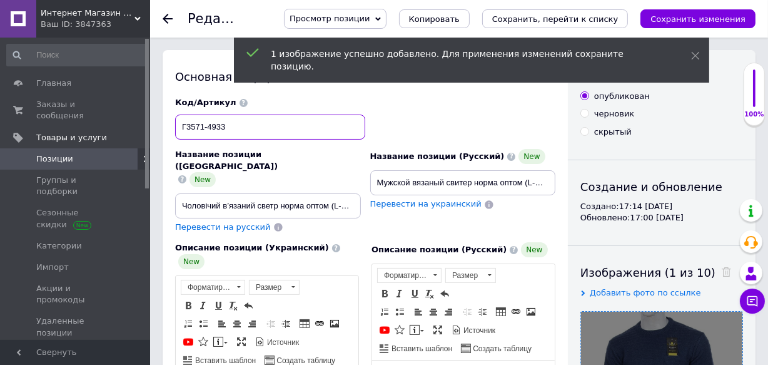
click at [275, 135] on input "Г3571-4933" at bounding box center [270, 127] width 190 height 25
type input "Г3571-4934"
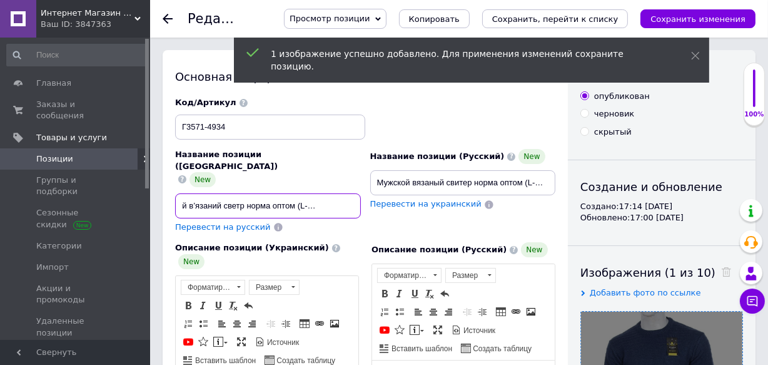
scroll to position [0, 75]
drag, startPoint x: 340, startPoint y: 185, endPoint x: 356, endPoint y: 184, distance: 16.3
click at [359, 193] on input "Чоловічий в’язаний светр норма оптом (L-2XL) [GEOGRAPHIC_DATA] - 4933" at bounding box center [268, 205] width 186 height 25
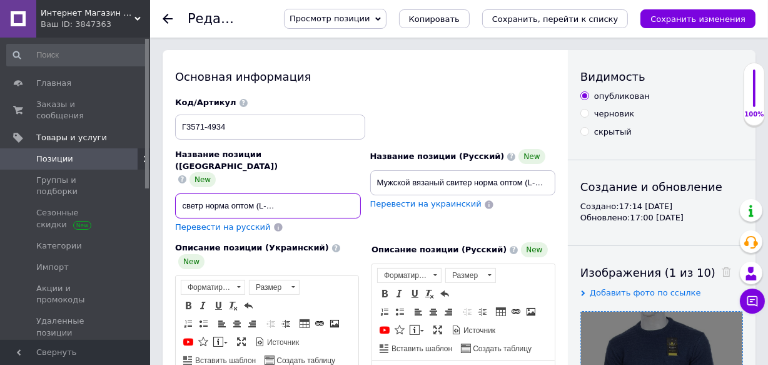
click at [356, 193] on input "Чоловічий в’язаний светр норма оптом (L-2XL) [GEOGRAPHIC_DATA] - 4933" at bounding box center [268, 205] width 186 height 25
type input "Чоловічий в’язаний светр норма оптом (L-2XL) [GEOGRAPHIC_DATA] - 4934"
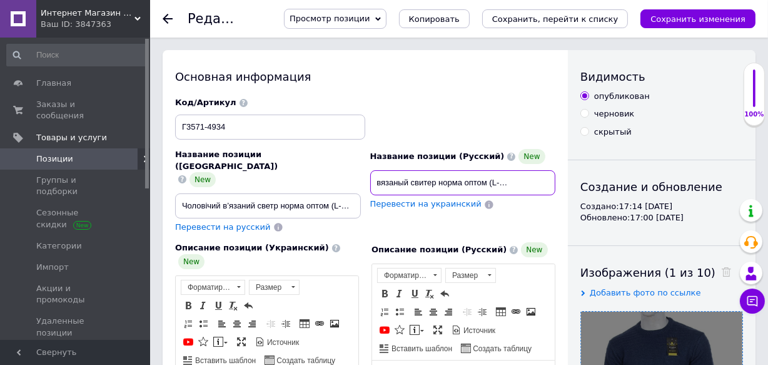
scroll to position [0, 59]
drag, startPoint x: 498, startPoint y: 182, endPoint x: 549, endPoint y: 178, distance: 50.8
click at [553, 180] on input "Мужской вязаный свитер норма оптом (L-2XL) [GEOGRAPHIC_DATA] - 4933" at bounding box center [463, 182] width 186 height 25
click at [549, 176] on input "Мужской вязаный свитер норма оптом (L-2XL) [GEOGRAPHIC_DATA] - 4933" at bounding box center [463, 182] width 186 height 25
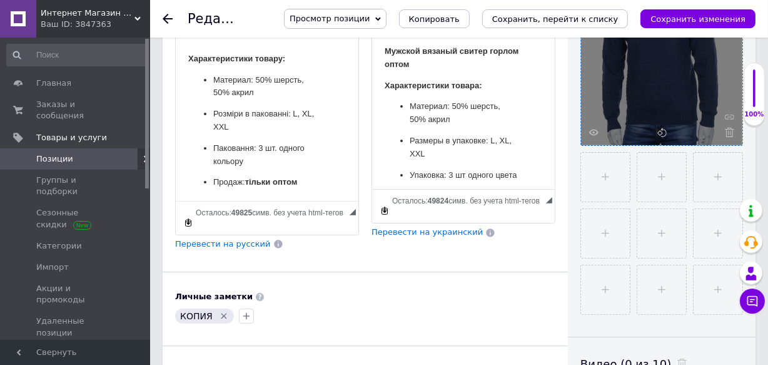
scroll to position [341, 0]
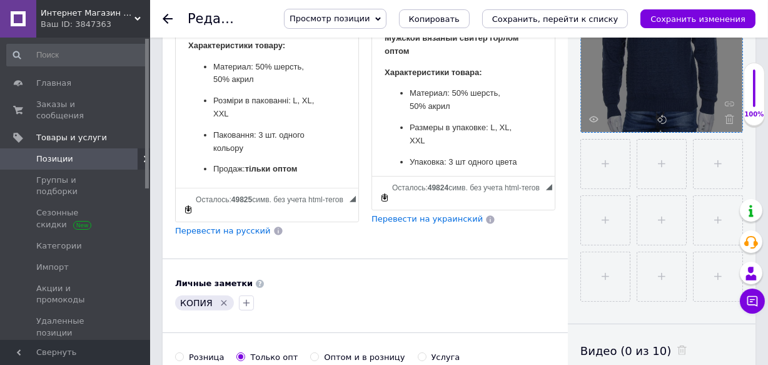
type input "Мужской вязаный свитер норма оптом (L-2XL) [GEOGRAPHIC_DATA] - 4934"
click at [220, 298] on icon "Удалить метку" at bounding box center [224, 303] width 10 height 10
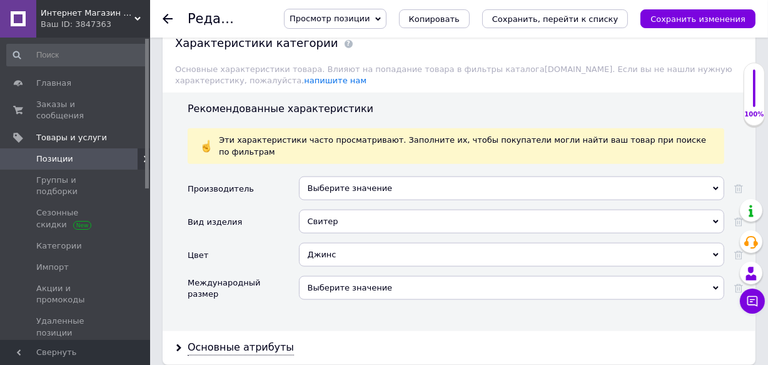
scroll to position [1422, 0]
click at [377, 242] on div "Джинс" at bounding box center [512, 254] width 426 height 24
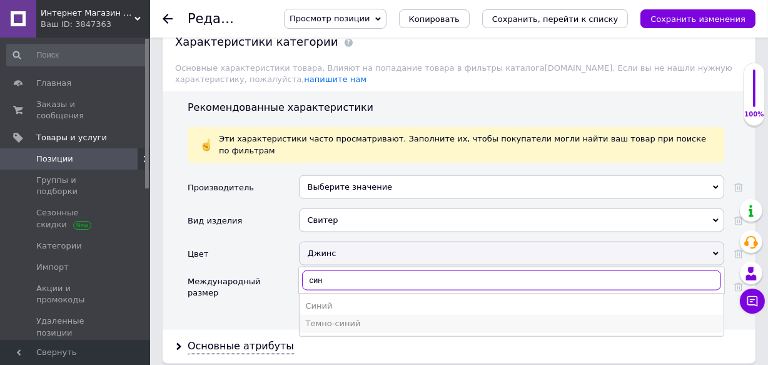
type input "син"
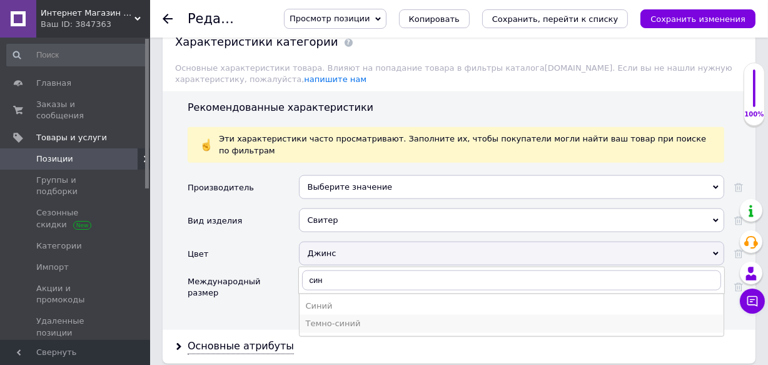
click at [338, 318] on div "Темно-синий" at bounding box center [512, 323] width 412 height 11
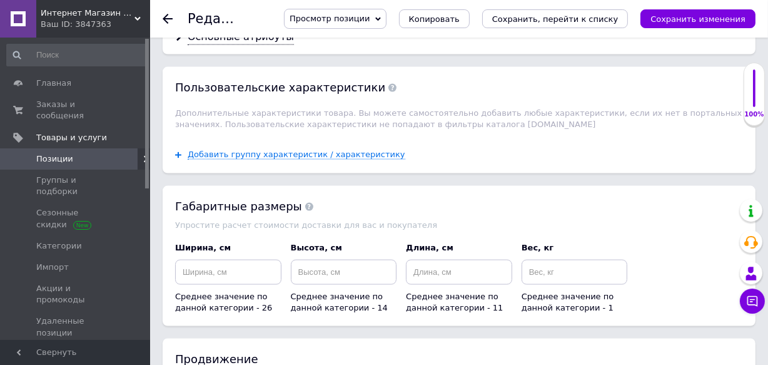
scroll to position [1763, 0]
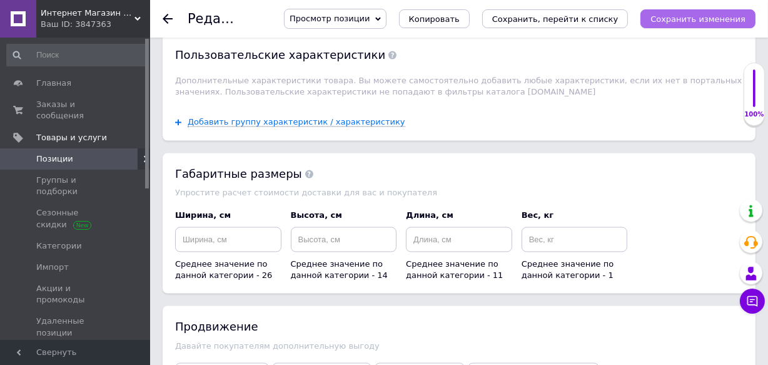
click at [700, 21] on icon "Сохранить изменения" at bounding box center [698, 18] width 95 height 9
click at [696, 19] on icon "Сохранить изменения" at bounding box center [698, 18] width 95 height 9
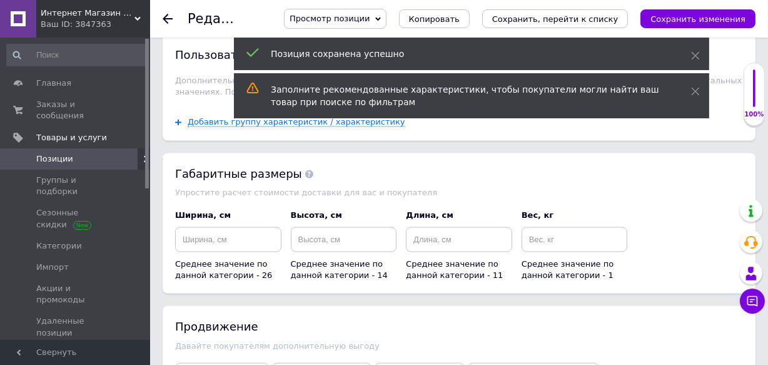
click at [460, 17] on span "Копировать" at bounding box center [434, 18] width 51 height 9
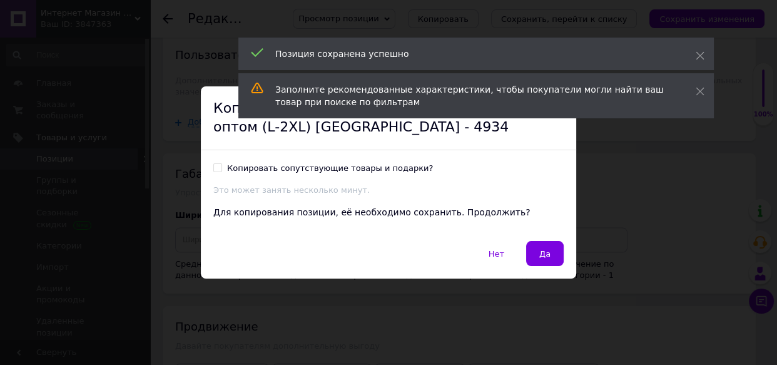
click at [217, 169] on input "Копировать сопутствующие товары и подарки?" at bounding box center [217, 167] width 8 height 8
checkbox input "true"
click at [541, 262] on button "Да" at bounding box center [545, 253] width 38 height 25
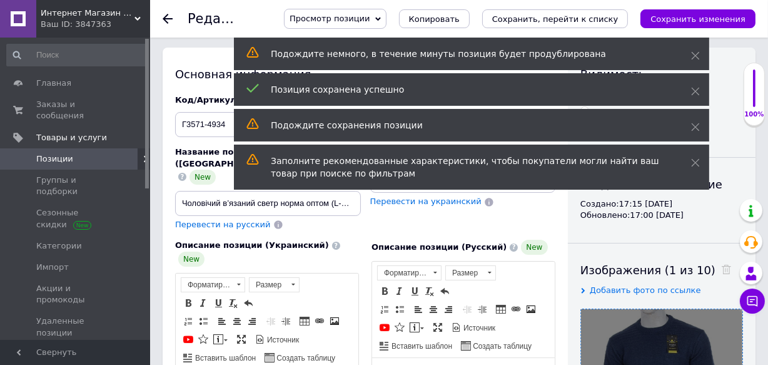
scroll to position [227, 0]
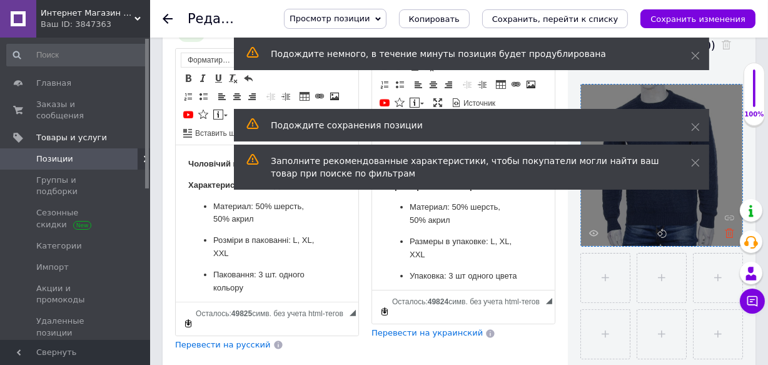
click at [730, 235] on icon at bounding box center [729, 232] width 9 height 9
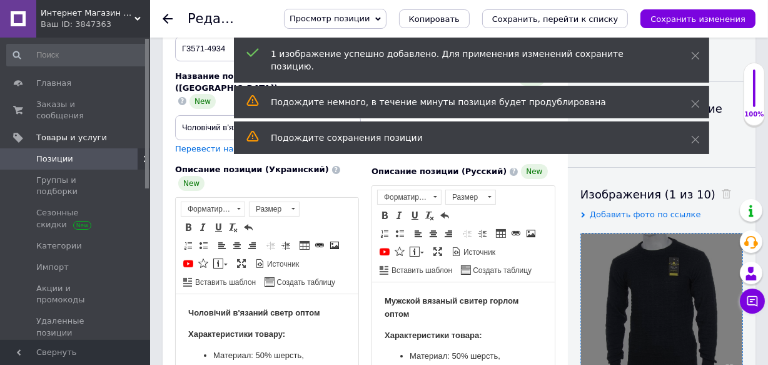
scroll to position [0, 0]
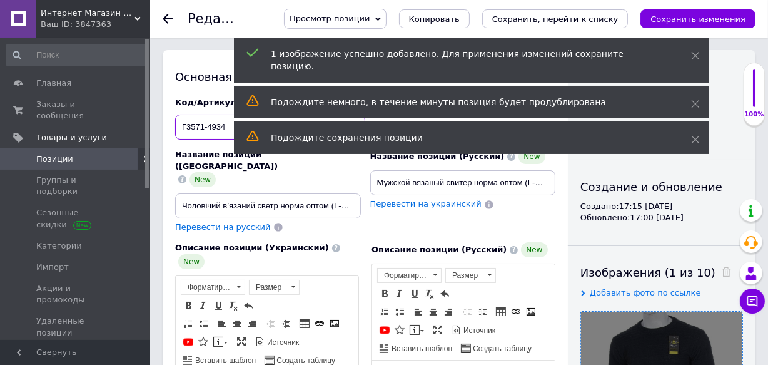
click at [230, 121] on input "Г3571-4934" at bounding box center [270, 127] width 190 height 25
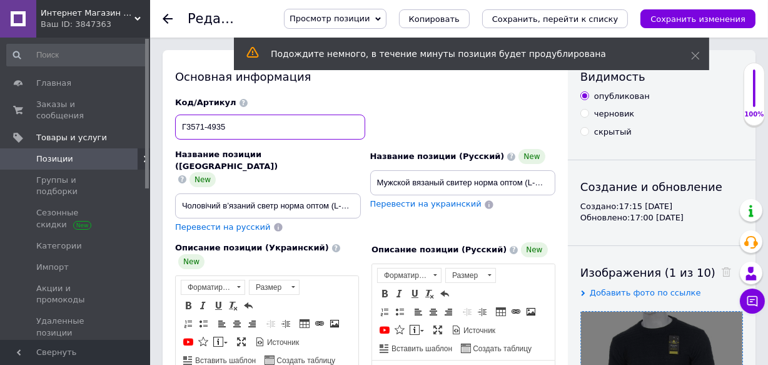
type input "Г3571-4935"
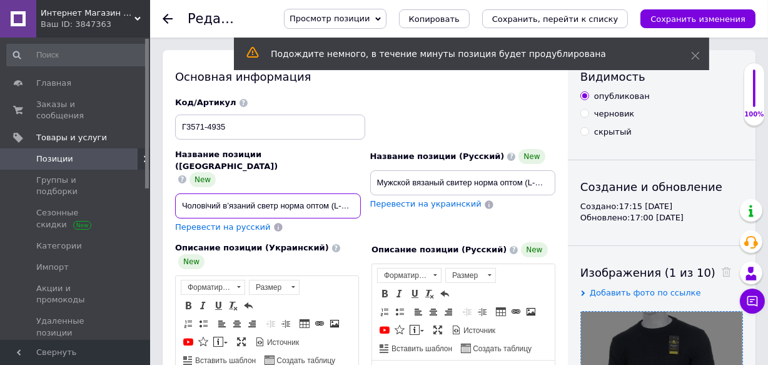
scroll to position [0, 75]
drag, startPoint x: 317, startPoint y: 184, endPoint x: 351, endPoint y: 176, distance: 34.6
click at [351, 193] on input "Чоловічий в’язаний светр норма оптом (L-2XL) [GEOGRAPHIC_DATA] - 4934" at bounding box center [268, 205] width 186 height 25
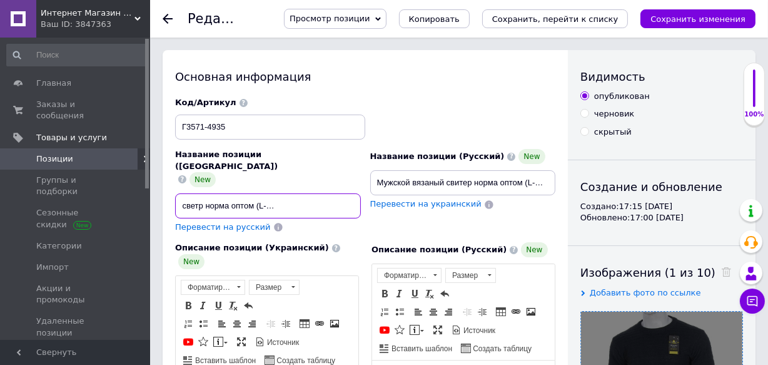
click at [358, 193] on input "Чоловічий в’язаний светр норма оптом (L-2XL) [GEOGRAPHIC_DATA] - 4934" at bounding box center [268, 205] width 186 height 25
type input "Чоловічий в’язаний светр норма оптом (L-2XL) [GEOGRAPHIC_DATA] - 4935"
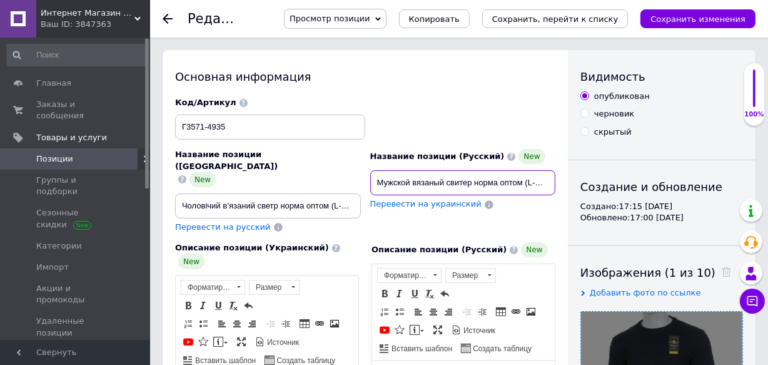
scroll to position [0, 59]
drag, startPoint x: 554, startPoint y: 185, endPoint x: 561, endPoint y: 185, distance: 6.9
click at [549, 181] on input "Мужской вязаный свитер норма оптом (L-2XL) [GEOGRAPHIC_DATA] - 4934" at bounding box center [463, 182] width 186 height 25
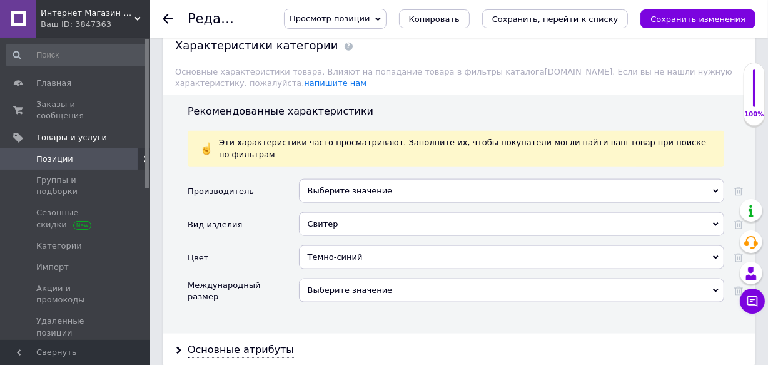
scroll to position [1479, 0]
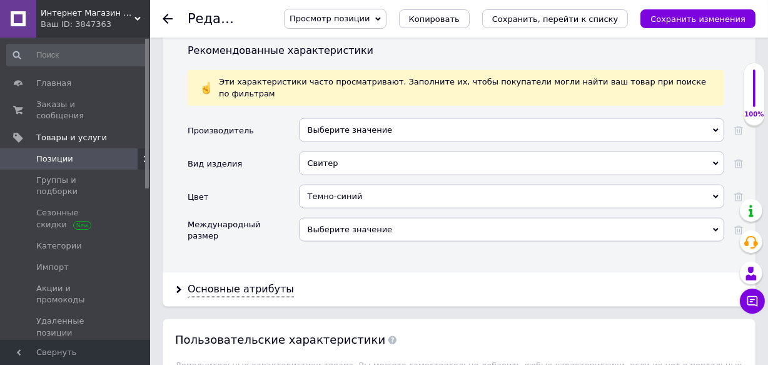
type input "Мужской вязаный свитер норма оптом (L-2XL) [GEOGRAPHIC_DATA] - 4935"
click at [380, 185] on div "Темно-синий" at bounding box center [512, 197] width 426 height 24
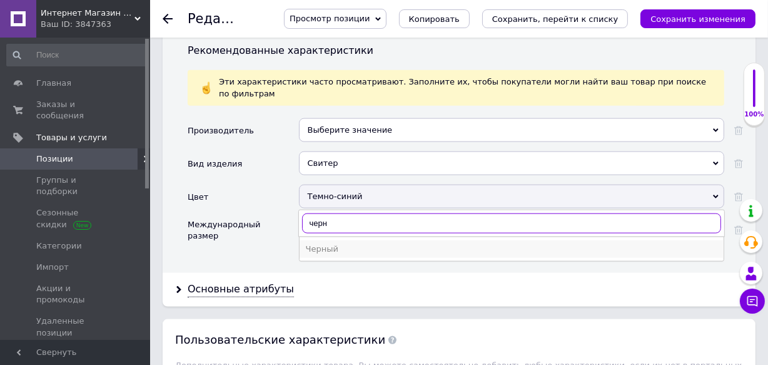
type input "черн"
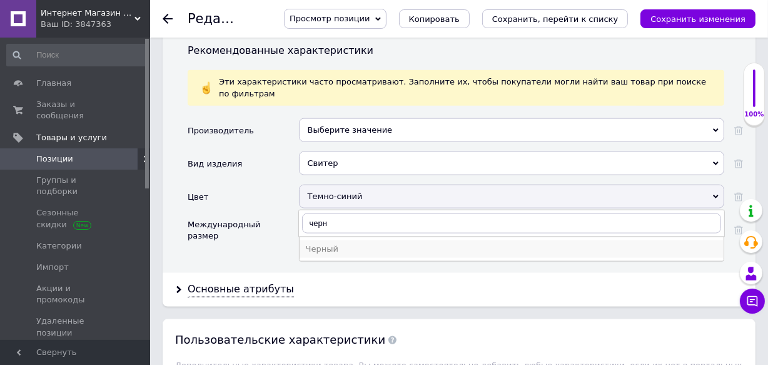
click at [340, 243] on div "Черный" at bounding box center [512, 248] width 412 height 11
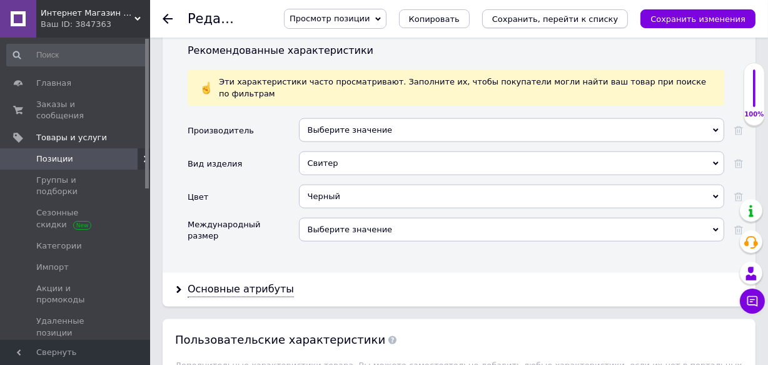
click at [588, 23] on icon "Сохранить, перейти к списку" at bounding box center [555, 18] width 126 height 9
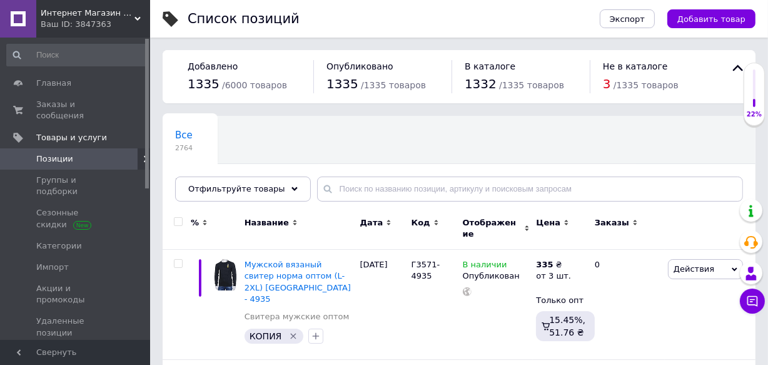
click at [67, 153] on span "Позиции" at bounding box center [54, 158] width 37 height 11
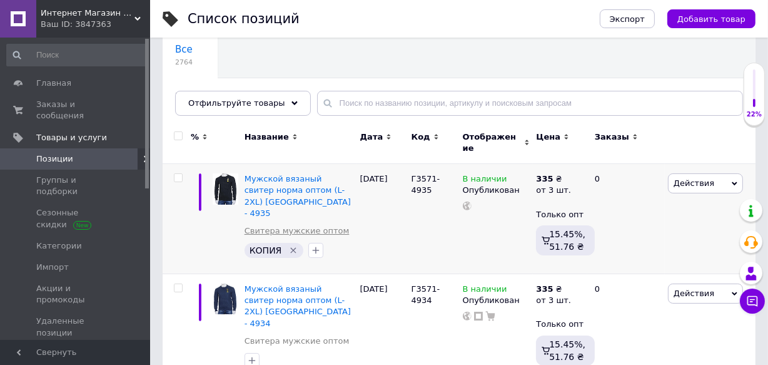
scroll to position [113, 0]
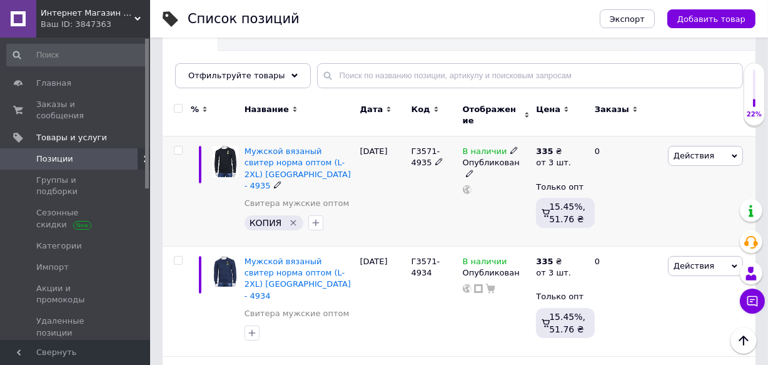
click at [292, 218] on icon "Удалить метку" at bounding box center [293, 223] width 10 height 10
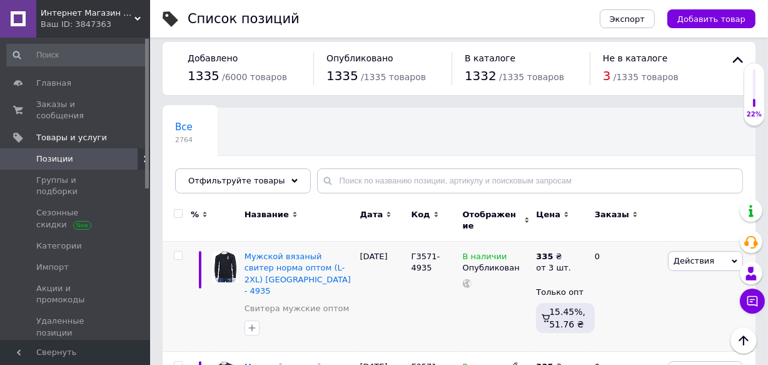
scroll to position [0, 0]
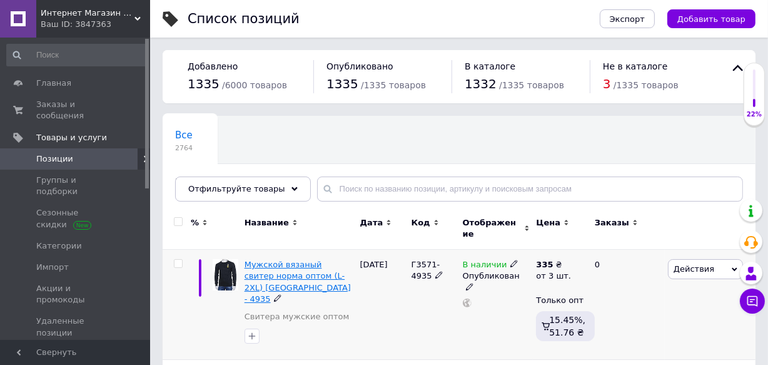
click at [294, 265] on span "Мужской вязаный свитер норма оптом (L-2XL) [GEOGRAPHIC_DATA] - 4935" at bounding box center [298, 282] width 106 height 44
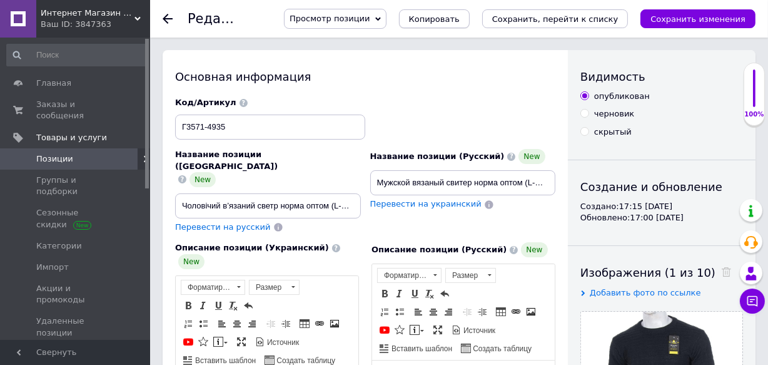
click at [460, 19] on span "Копировать" at bounding box center [434, 18] width 51 height 9
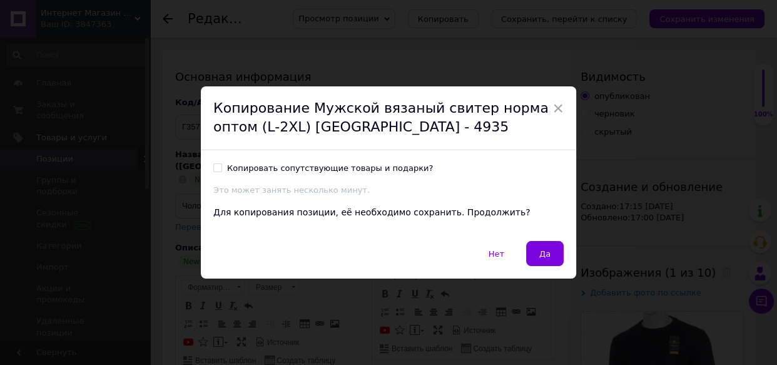
click at [219, 166] on input "Копировать сопутствующие товары и подарки?" at bounding box center [217, 167] width 8 height 8
checkbox input "true"
click at [541, 256] on span "Да" at bounding box center [544, 253] width 11 height 9
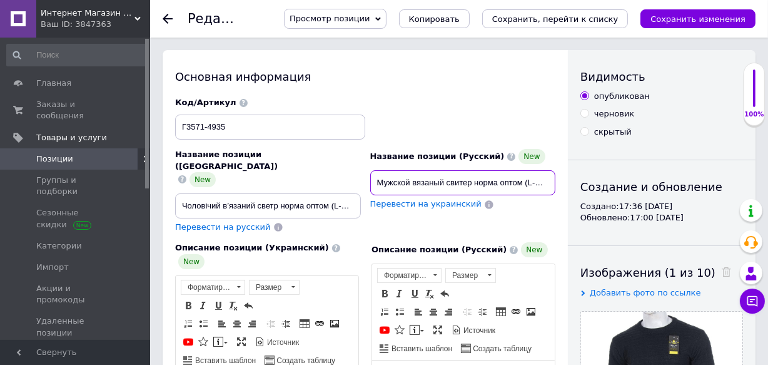
drag, startPoint x: 472, startPoint y: 180, endPoint x: 412, endPoint y: 182, distance: 60.8
click at [412, 182] on input "Мужской вязаный свитер норма оптом (L-2XL) [GEOGRAPHIC_DATA] - 4935" at bounding box center [463, 182] width 186 height 25
click at [518, 181] on input "Мужской свитер-поло норма оптом (L-2XL) [GEOGRAPHIC_DATA] - 4935" at bounding box center [463, 182] width 186 height 25
type input "Мужской свитер-поло норма оптом (M-2XL) [GEOGRAPHIC_DATA] - 4935"
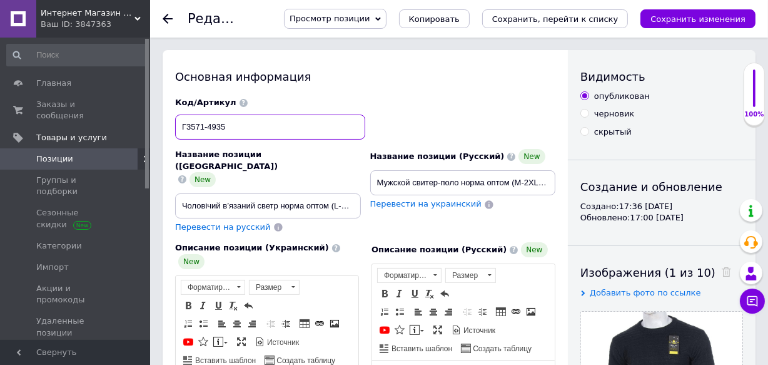
click at [293, 128] on input "Г3571-4935" at bounding box center [270, 127] width 190 height 25
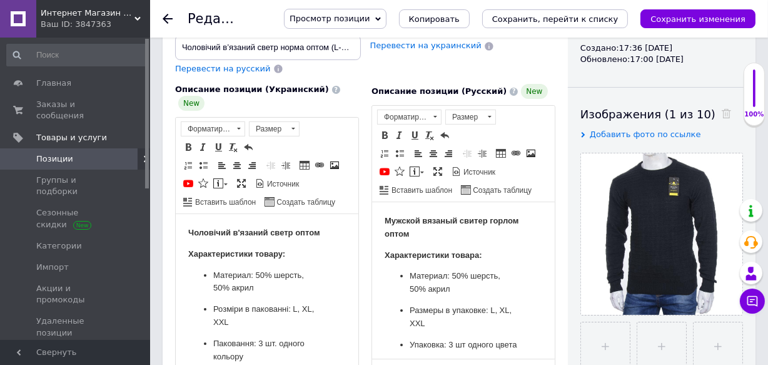
scroll to position [341, 0]
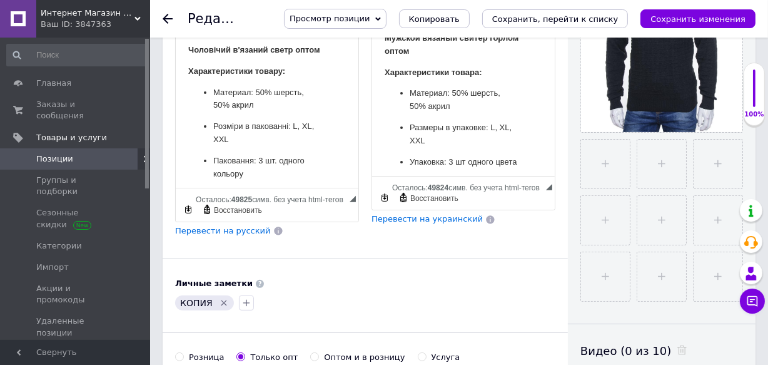
type input "Г3571-4936"
click at [220, 298] on icon "Удалить метку" at bounding box center [224, 303] width 10 height 10
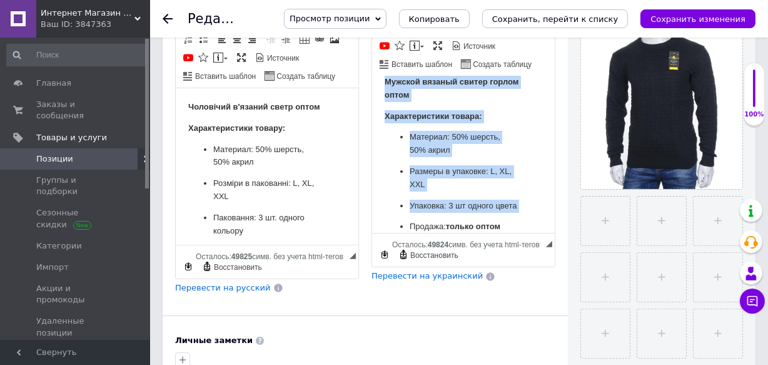
scroll to position [0, 0]
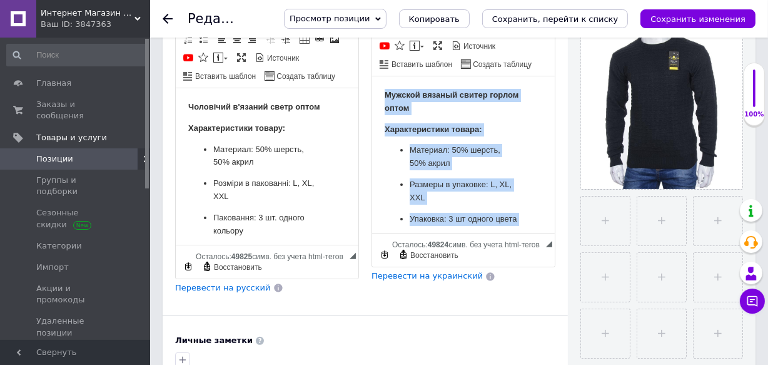
drag, startPoint x: 519, startPoint y: 213, endPoint x: 387, endPoint y: 96, distance: 176.0
click at [387, 96] on body "Мужской вязаный свитер горлом оптом Характеристики товара: Материал: 50% шерсть…" at bounding box center [463, 168] width 158 height 158
copy body "Мужской вязаный свитер горлом оптом Характеристики товара: Материал: 50% шерсть…"
click at [435, 191] on p "Размеры в упаковке: L, XL, XXL" at bounding box center [463, 191] width 108 height 26
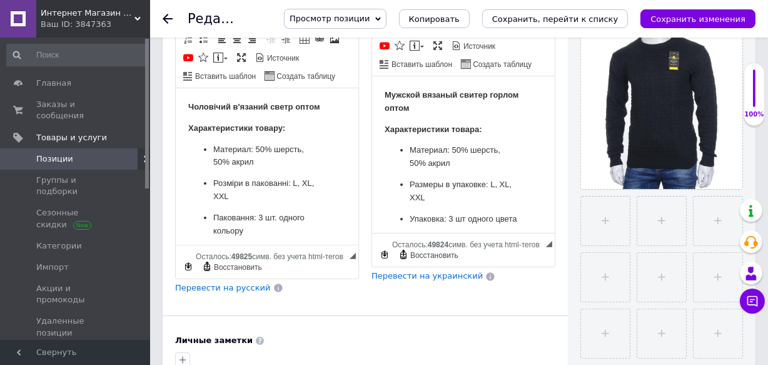
scroll to position [85, 0]
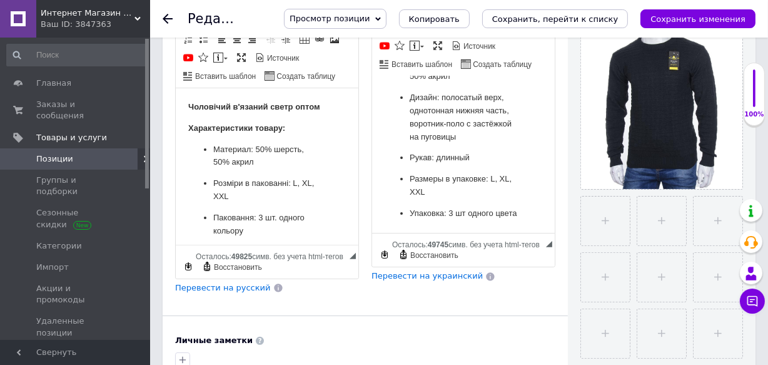
click at [488, 177] on p "Размеры в упаковке: L, XL, XXL" at bounding box center [463, 186] width 108 height 26
click at [494, 181] on p "Размеры в упаковке: L, XL, XXL" at bounding box center [463, 186] width 108 height 26
copy p ","
click at [490, 177] on p "Размеры в упаковке: L, XL, XXL" at bounding box center [463, 186] width 108 height 26
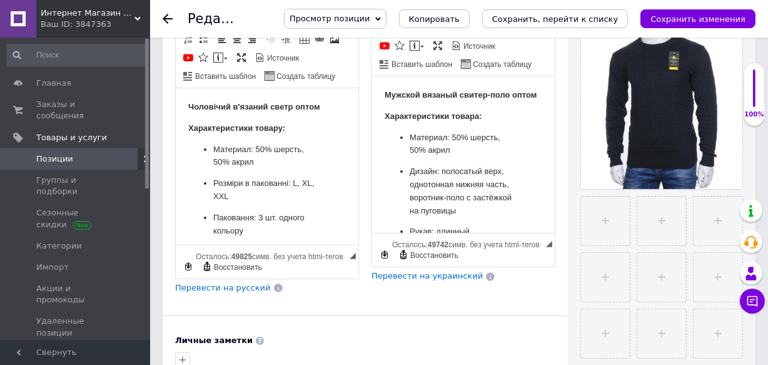
scroll to position [0, 0]
drag, startPoint x: 512, startPoint y: 198, endPoint x: 439, endPoint y: 186, distance: 73.6
click at [439, 186] on ul "Материал: 50% шерсть, 50% акрил Дизайн: полосатый верх, однотонная нижняя часть…" at bounding box center [463, 212] width 158 height 163
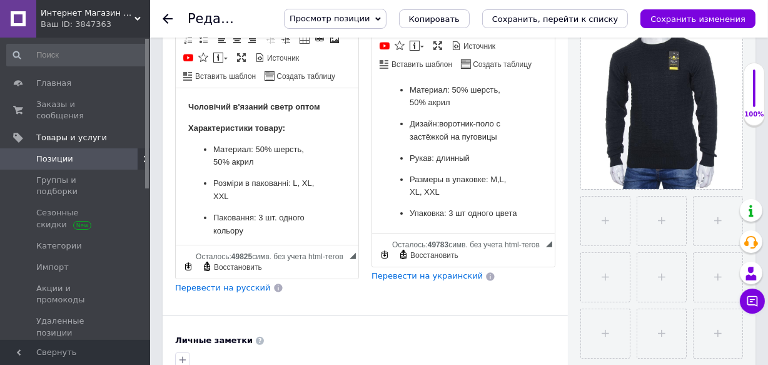
scroll to position [73, 0]
click at [452, 207] on p "Упаковка: 3 шт одного цвета" at bounding box center [463, 213] width 108 height 13
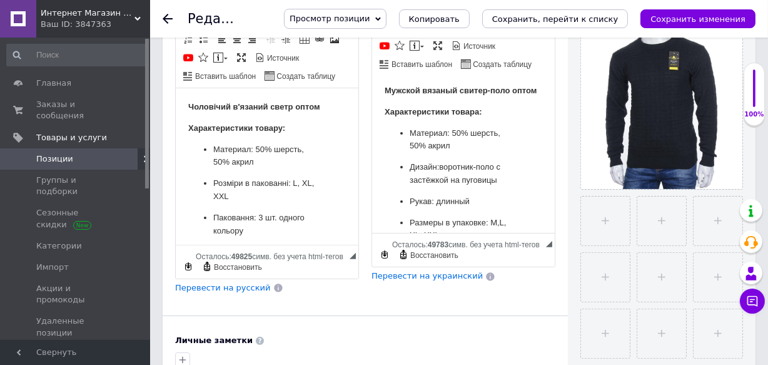
scroll to position [0, 0]
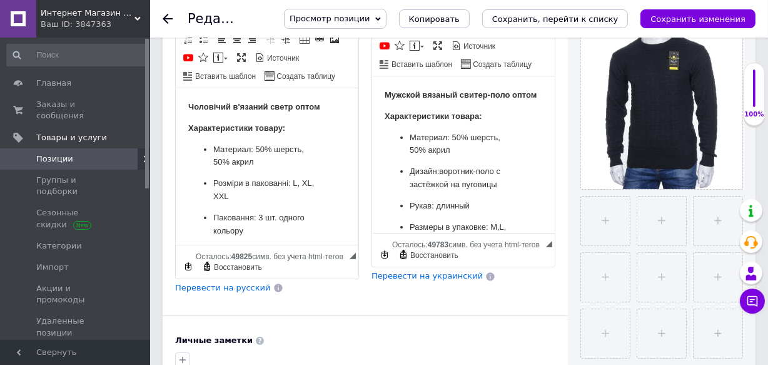
click at [293, 191] on p "Розміри в пакованні: L, XL, XXL" at bounding box center [267, 189] width 108 height 26
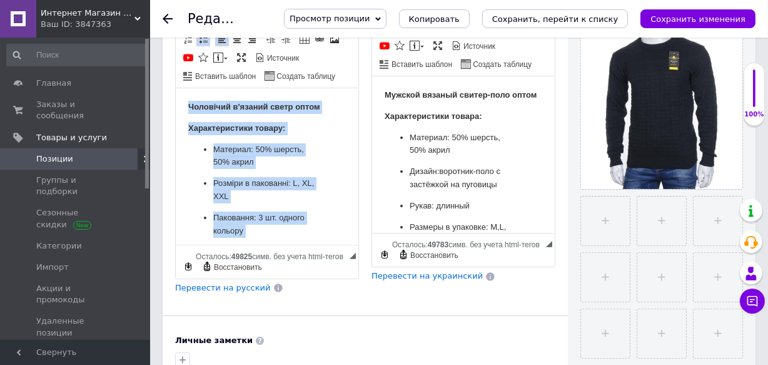
scroll to position [85, 0]
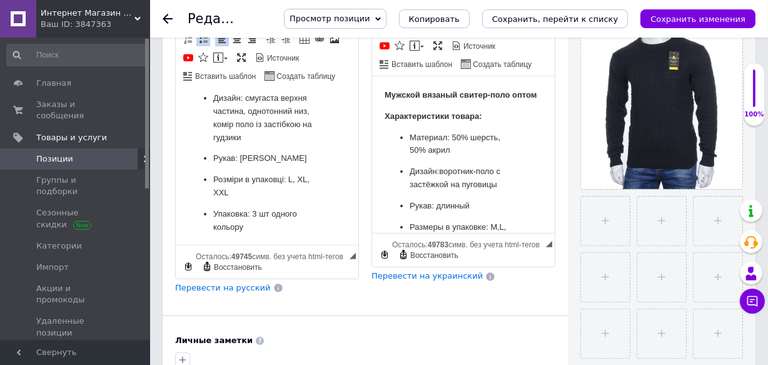
click at [253, 225] on p "Упаковка: 3 шт одного кольору" at bounding box center [267, 220] width 108 height 26
click at [254, 225] on p "Упаковка: 3 шт одного кольору" at bounding box center [267, 220] width 108 height 26
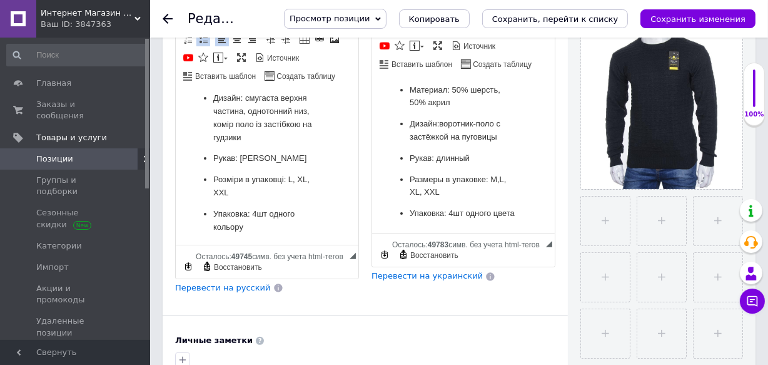
drag, startPoint x: 501, startPoint y: 178, endPoint x: 490, endPoint y: 180, distance: 10.7
click at [490, 180] on p "Размеры в упаковке: M, L, XL, XXL" at bounding box center [463, 186] width 108 height 26
copy p "M,"
click at [288, 186] on p "Розміри в упаковці: L, XL, XXL" at bounding box center [267, 186] width 108 height 26
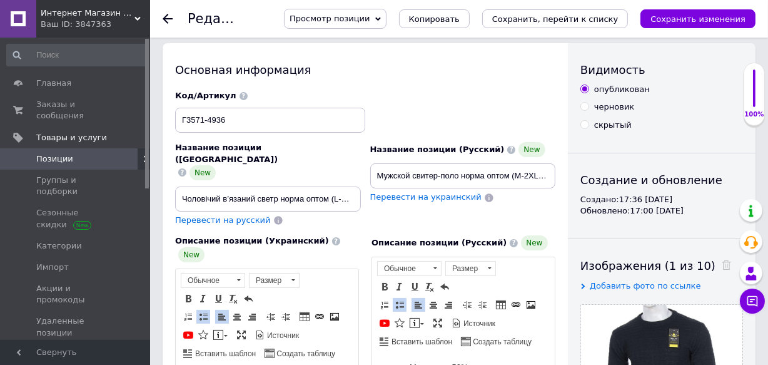
scroll to position [0, 0]
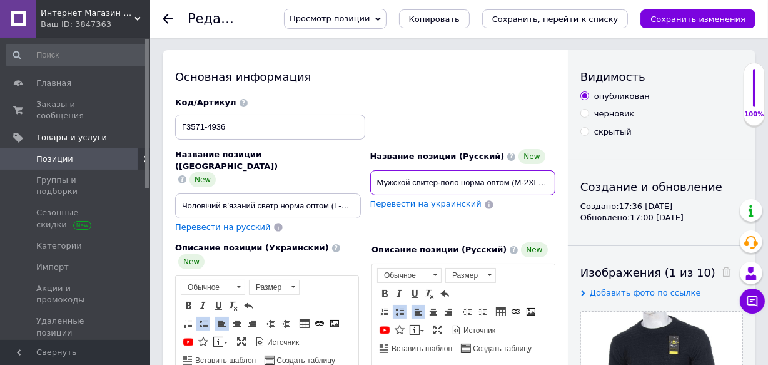
click at [432, 178] on input "Мужской свитер-поло норма оптом (M-2XL) [GEOGRAPHIC_DATA] - 4935" at bounding box center [463, 182] width 186 height 25
click at [275, 168] on div "Название позиции (Украинский) New Чоловічий в’язаний светр норма оптом (L-2XL) …" at bounding box center [268, 183] width 186 height 69
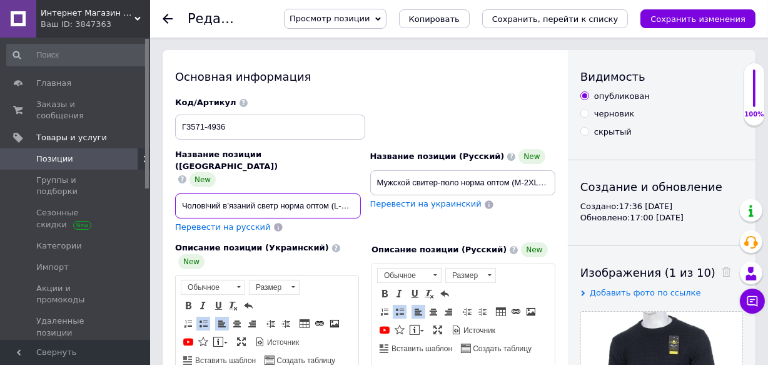
click at [274, 193] on input "Чоловічий в’язаний светр норма оптом (L-2XL) [GEOGRAPHIC_DATA] - 4935" at bounding box center [268, 205] width 186 height 25
paste input "светр-поло норма оптом (M-2XL) [GEOGRAPHIC_DATA] –"
drag, startPoint x: 350, startPoint y: 182, endPoint x: 183, endPoint y: 178, distance: 167.1
click at [183, 193] on input "Чоловічий светр-поло норма оптом (M-2XL) [GEOGRAPHIC_DATA] – 4935" at bounding box center [268, 205] width 186 height 25
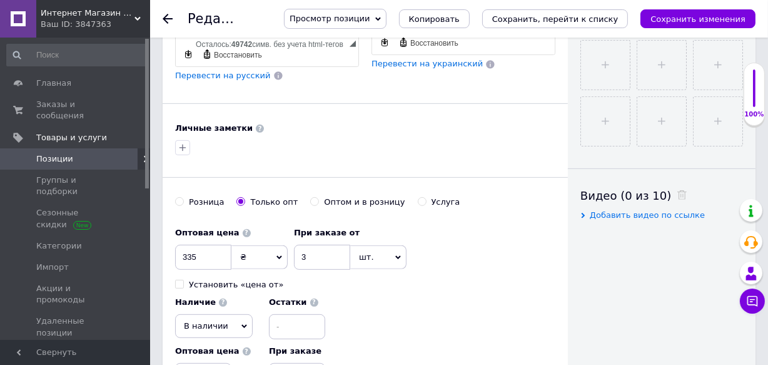
scroll to position [512, 0]
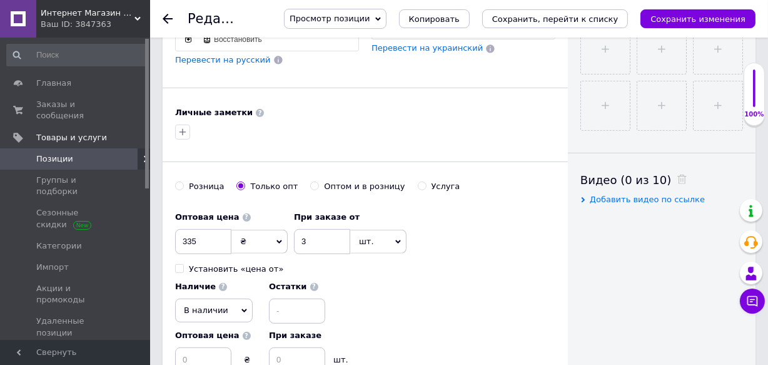
type input "Чоловічий светр-поло норма оптом (M-2XL) [GEOGRAPHIC_DATA] – 4935"
drag, startPoint x: 316, startPoint y: 206, endPoint x: 293, endPoint y: 205, distance: 22.5
click at [294, 229] on input "3" at bounding box center [322, 241] width 56 height 25
type input "4"
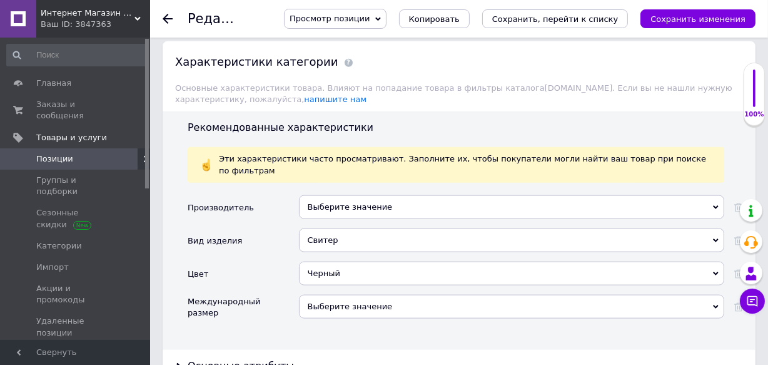
scroll to position [1422, 0]
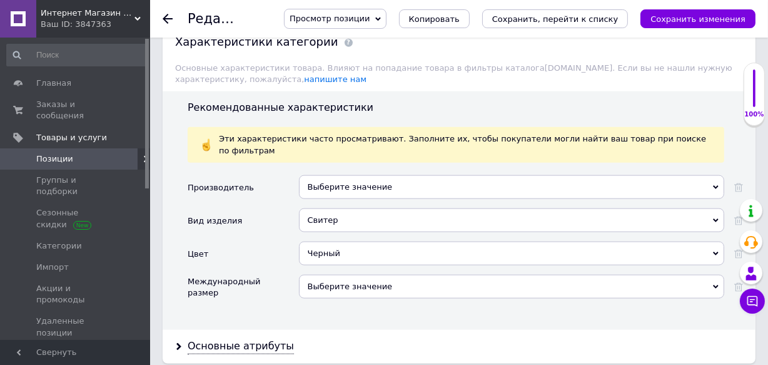
click at [357, 208] on div "Свитер" at bounding box center [512, 220] width 426 height 24
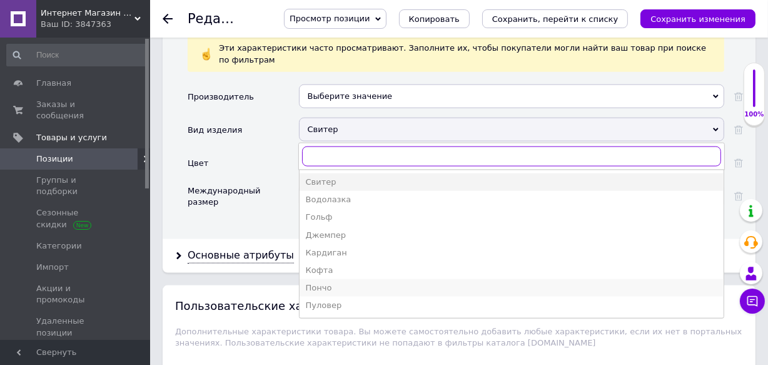
scroll to position [1536, 0]
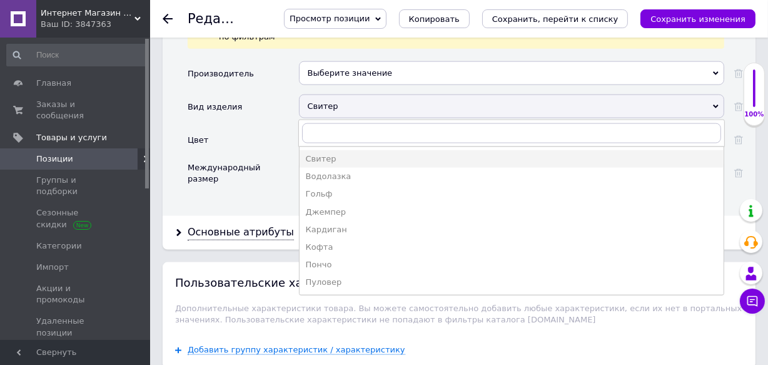
click at [202, 120] on div "Производитель Выберите значение Вид изделия Свитер Свитер Водолазка [PERSON_NAM…" at bounding box center [466, 134] width 556 height 146
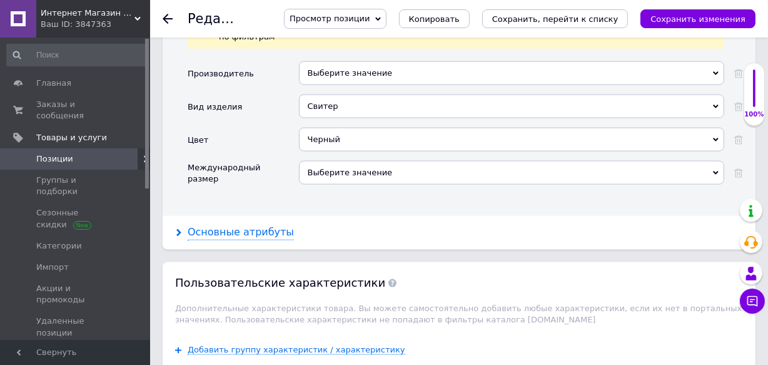
click at [216, 225] on div "Основные атрибуты" at bounding box center [241, 232] width 106 height 14
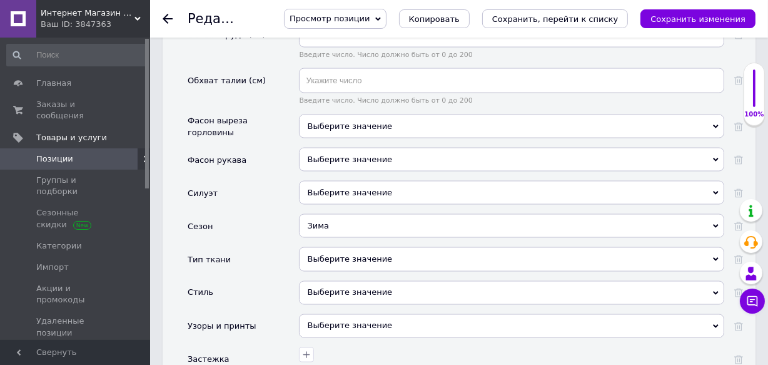
scroll to position [1877, 0]
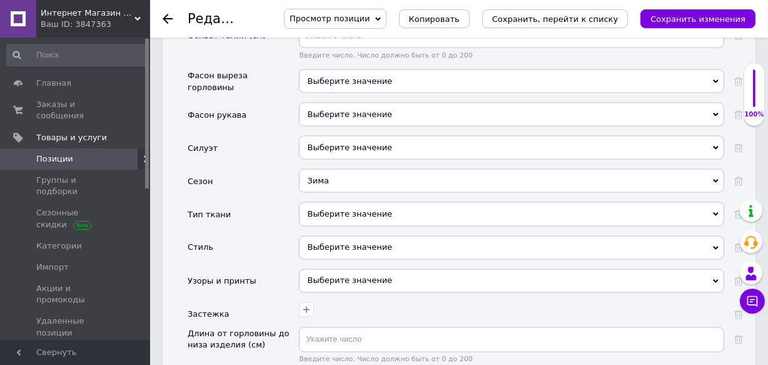
click at [349, 169] on div "Зима" at bounding box center [512, 181] width 426 height 24
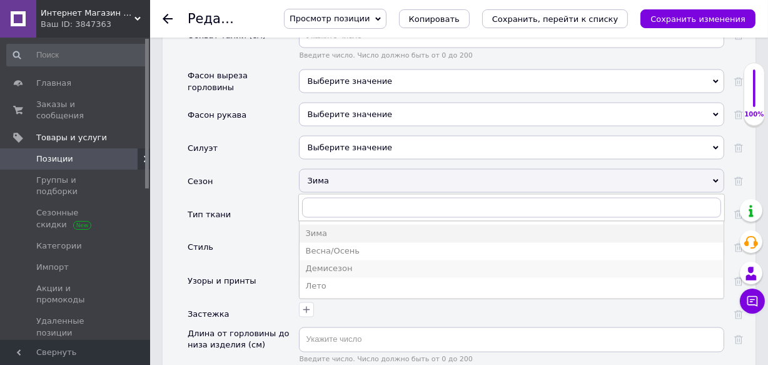
click at [333, 263] on div "Демисезон" at bounding box center [512, 268] width 412 height 11
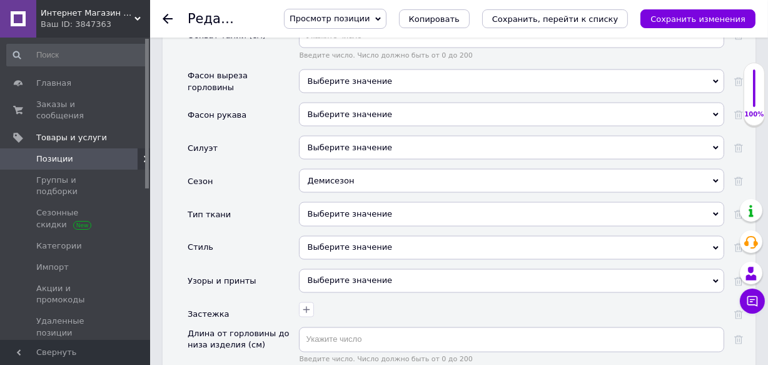
click at [345, 169] on div "Демисезон" at bounding box center [512, 181] width 426 height 24
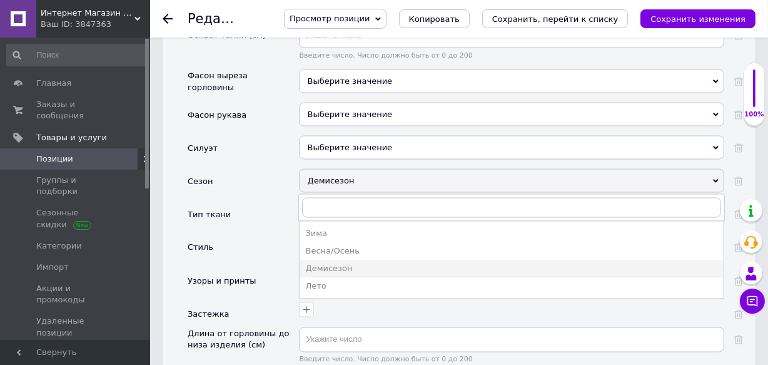
click at [345, 169] on div "Демисезон" at bounding box center [512, 181] width 426 height 24
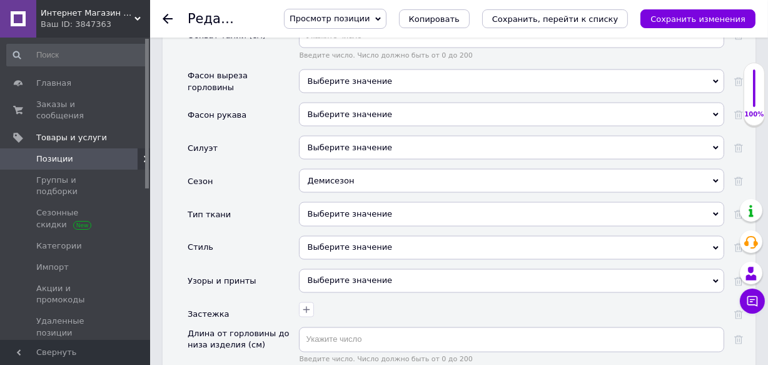
click at [397, 202] on div "Выберите значение" at bounding box center [512, 214] width 426 height 24
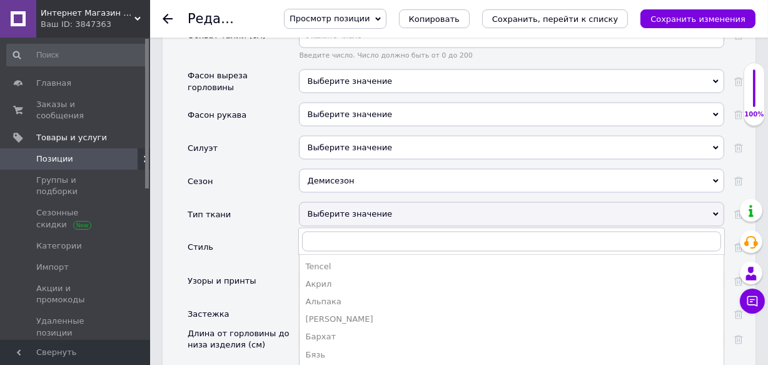
click at [397, 202] on div "Выберите значение" at bounding box center [512, 214] width 426 height 24
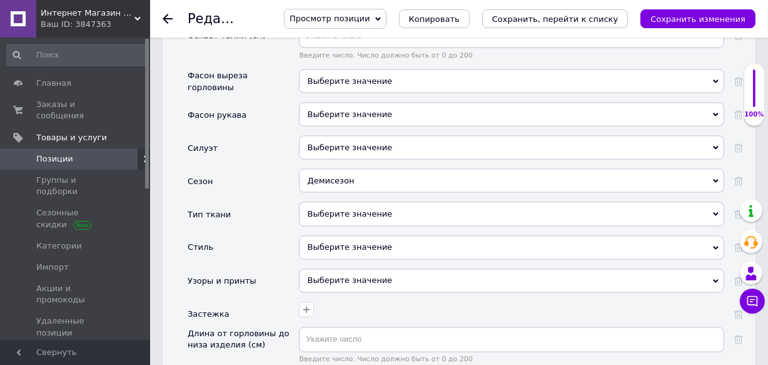
click at [397, 202] on div "Выберите значение" at bounding box center [512, 214] width 426 height 24
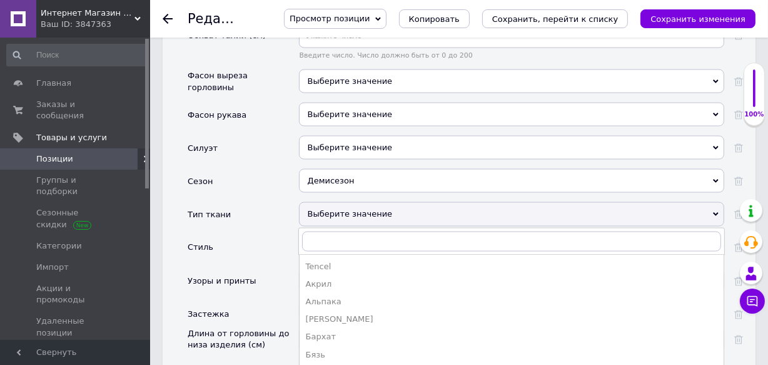
click at [325, 279] on div "Акрил" at bounding box center [512, 284] width 412 height 11
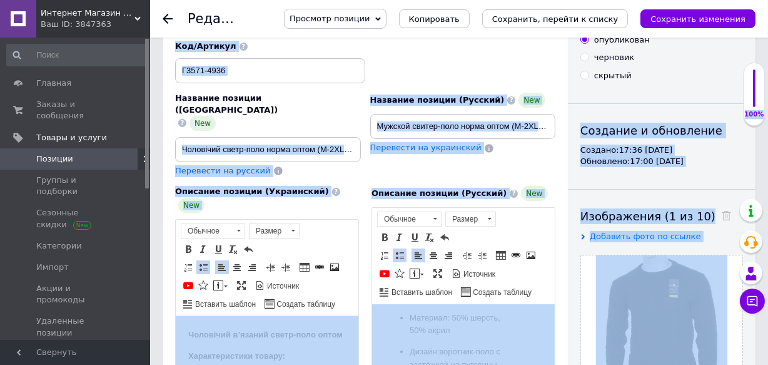
scroll to position [0, 63]
drag, startPoint x: 322, startPoint y: 137, endPoint x: 357, endPoint y: 136, distance: 34.4
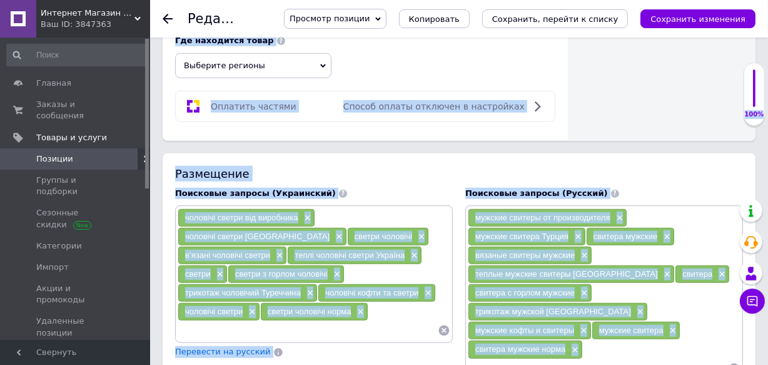
scroll to position [910, 0]
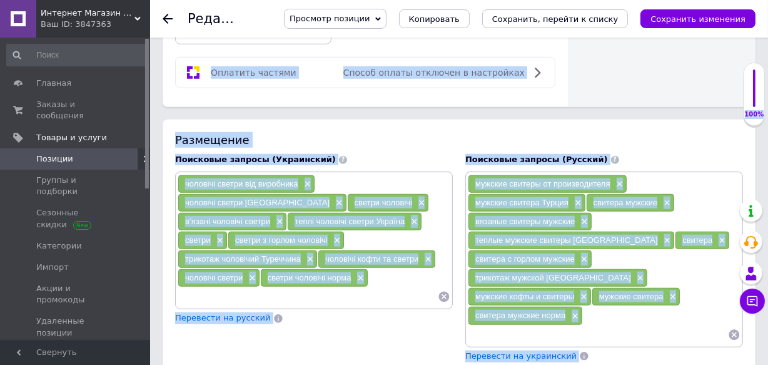
click at [619, 325] on input at bounding box center [598, 334] width 260 height 19
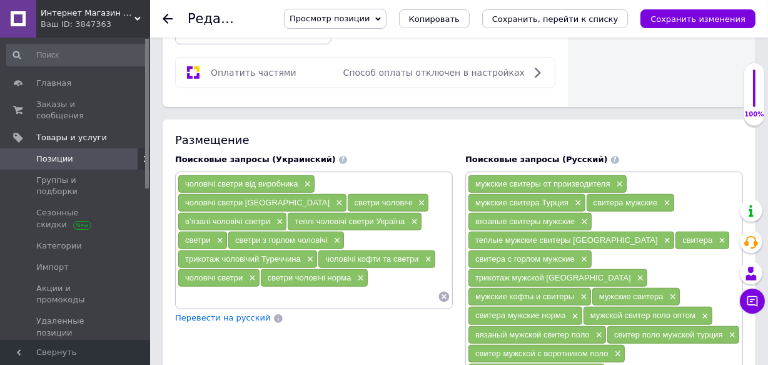
click at [319, 287] on input at bounding box center [308, 296] width 260 height 19
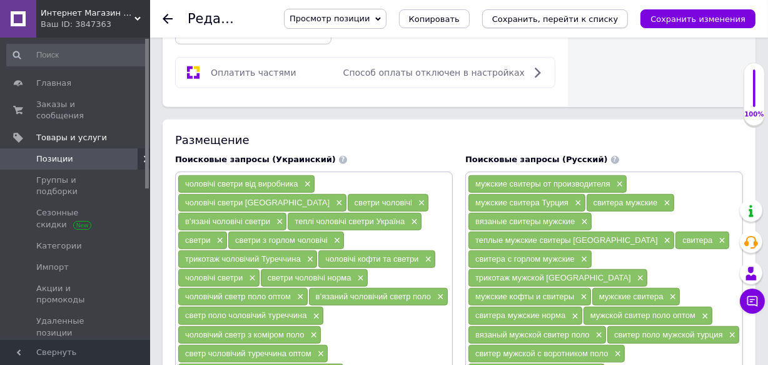
click at [593, 17] on icon "Сохранить, перейти к списку" at bounding box center [555, 18] width 126 height 9
